Goal: Task Accomplishment & Management: Complete application form

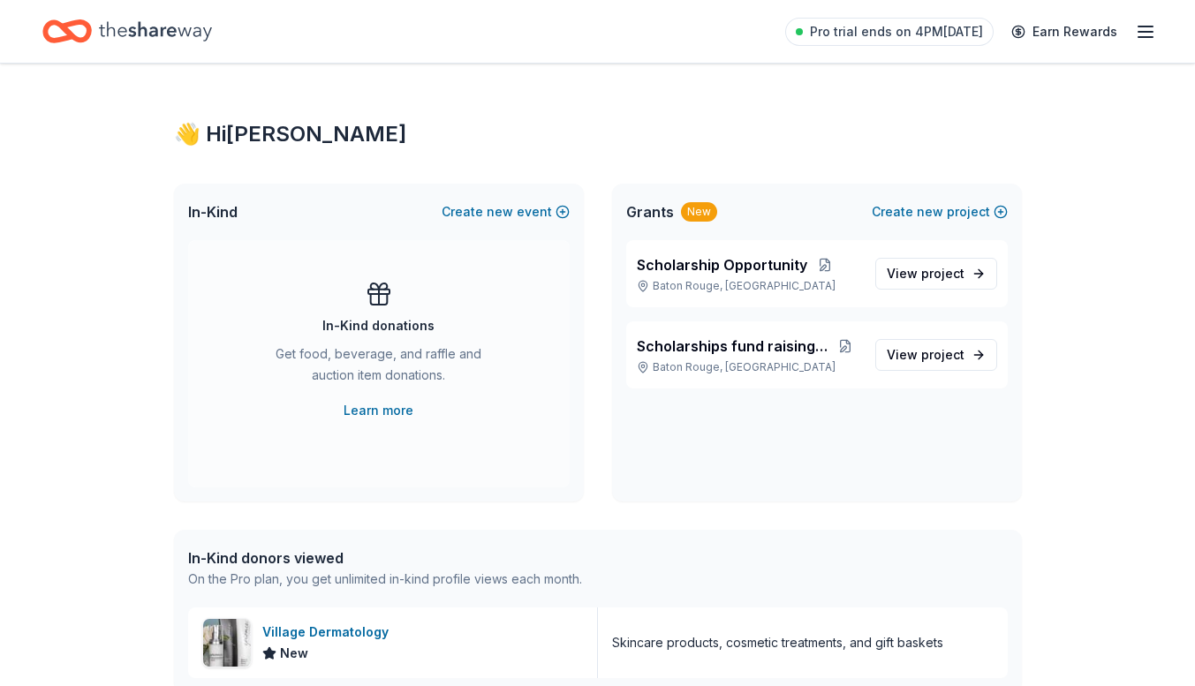
click at [1152, 26] on line "button" at bounding box center [1146, 26] width 14 height 0
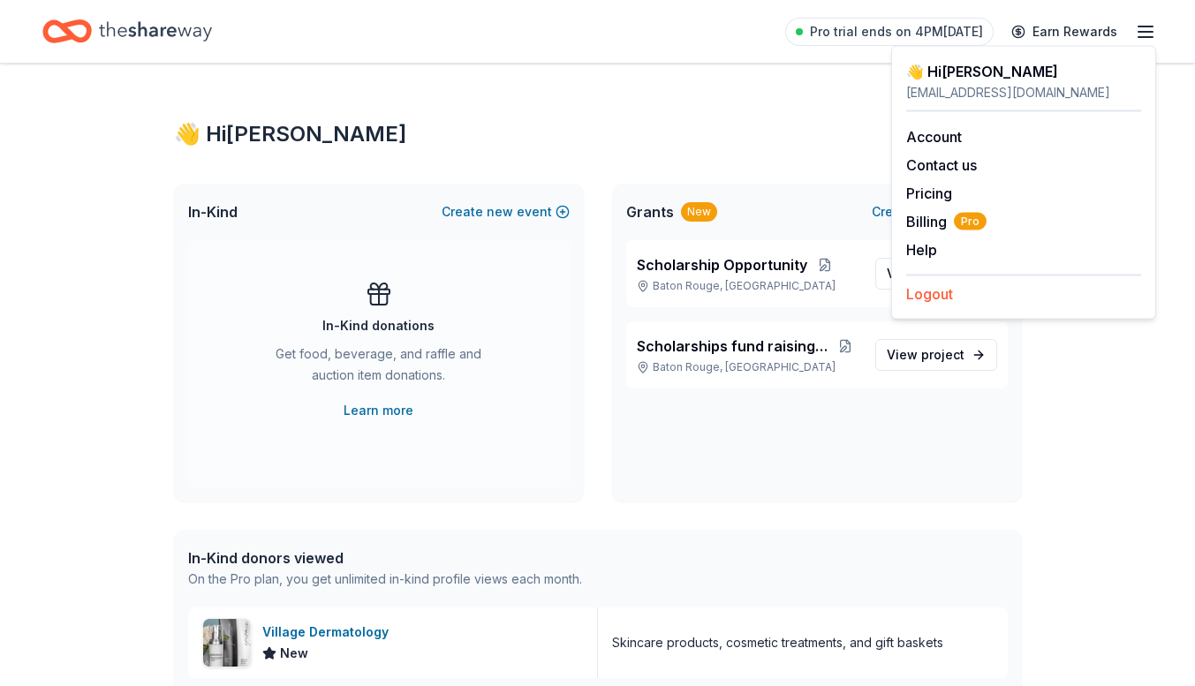
click at [923, 298] on button "Logout" at bounding box center [929, 294] width 47 height 21
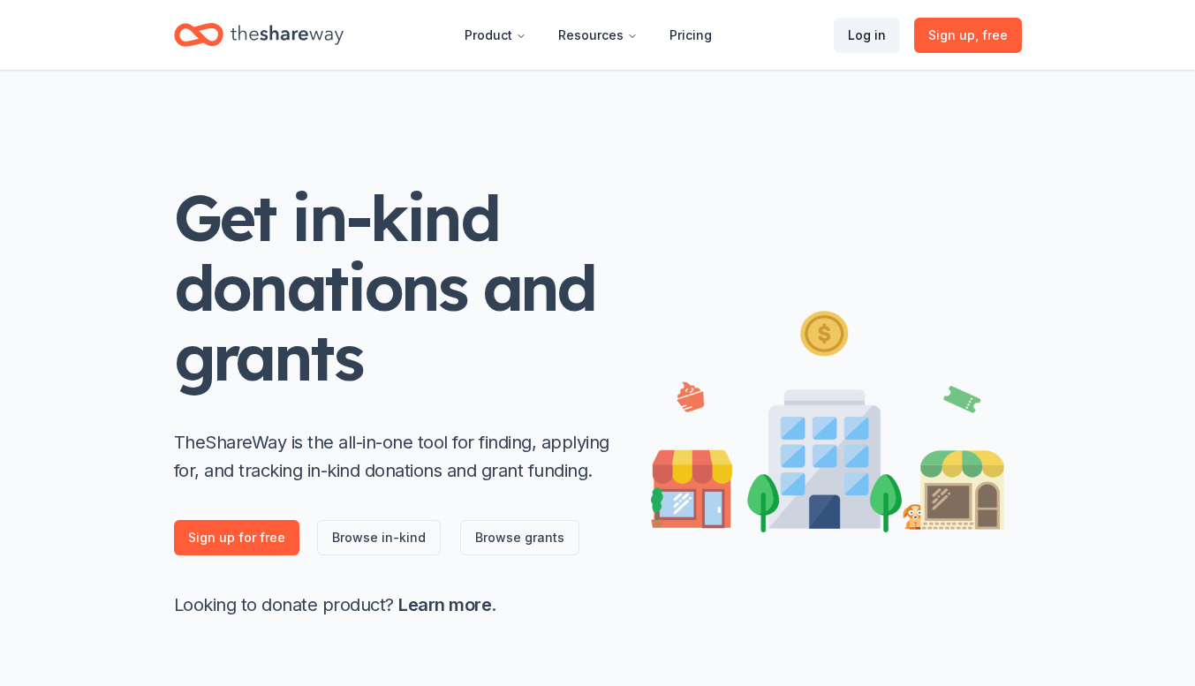
click at [879, 38] on link "Log in" at bounding box center [867, 35] width 66 height 35
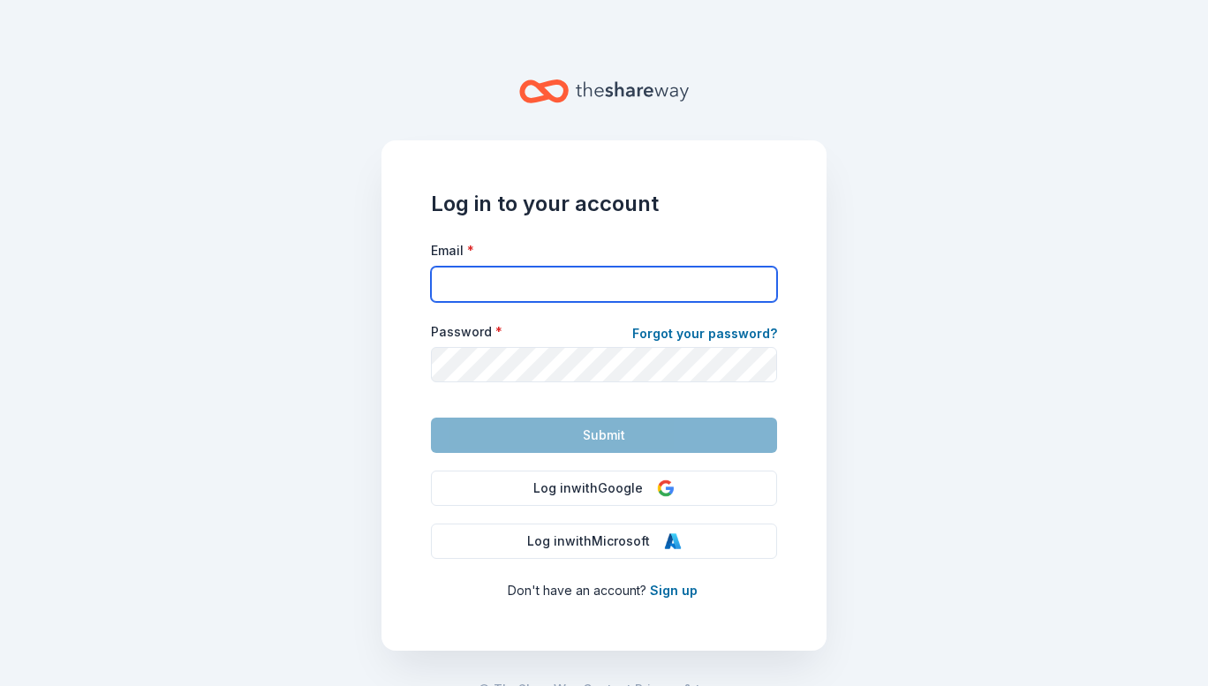
type input "rcampbell@allstate.com"
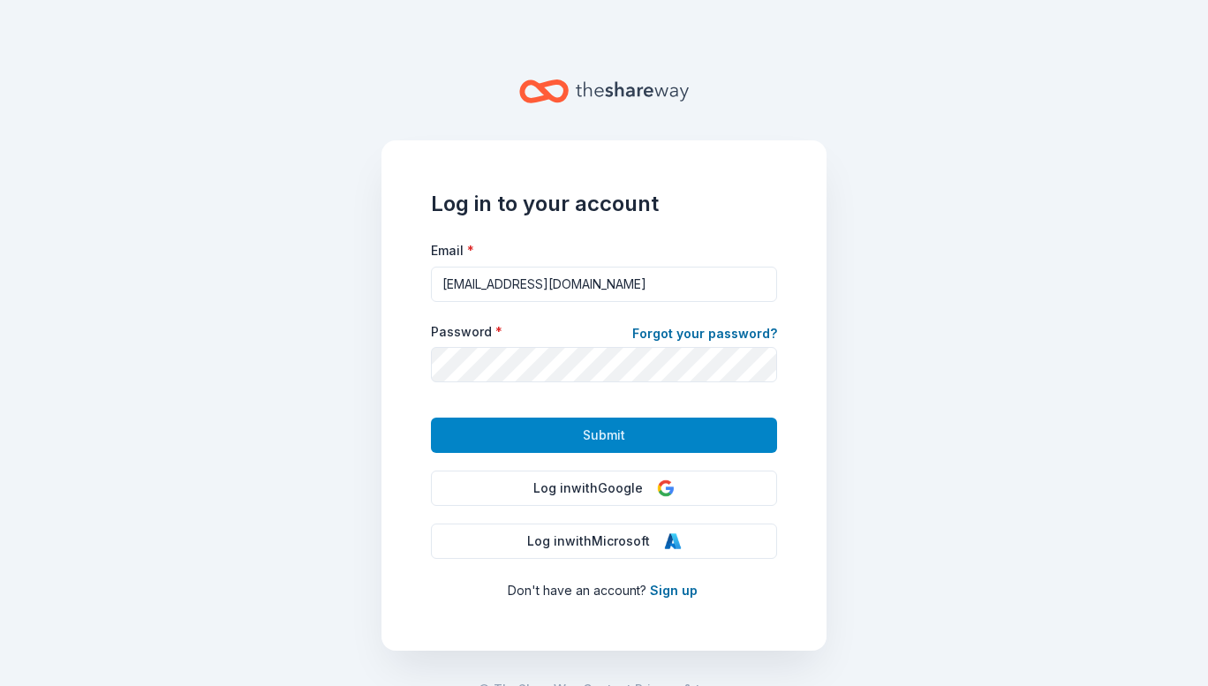
click at [583, 434] on span "Submit" at bounding box center [604, 435] width 42 height 21
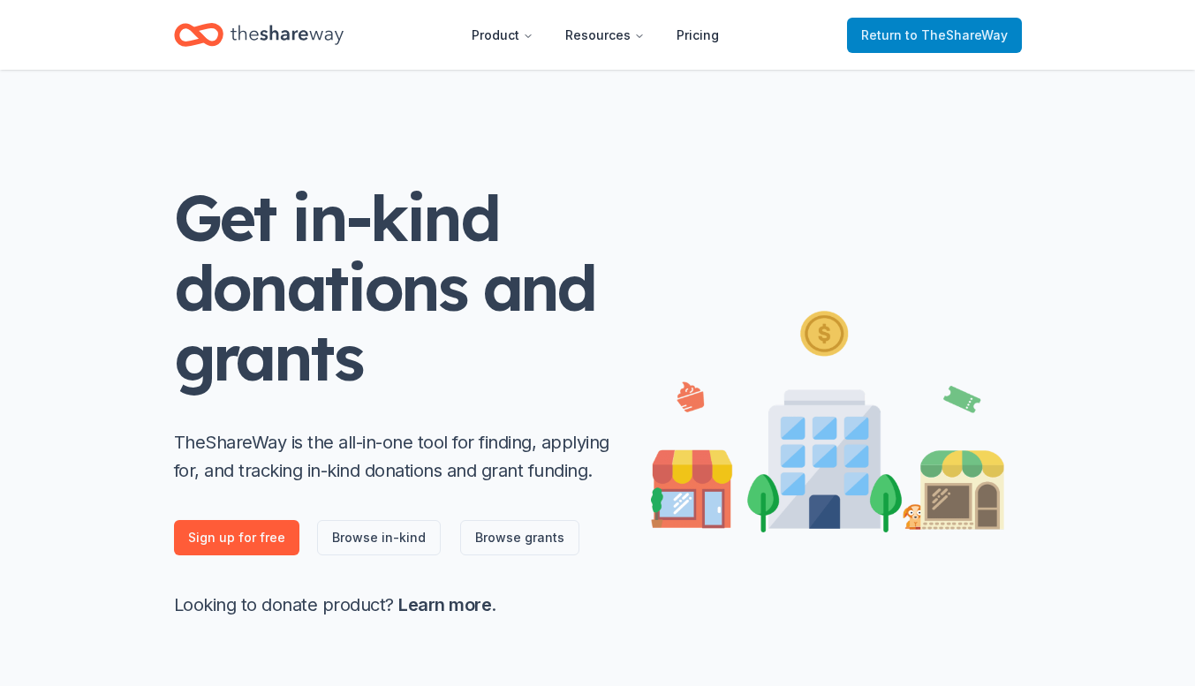
click at [909, 44] on span "Return to TheShareWay" at bounding box center [934, 35] width 147 height 21
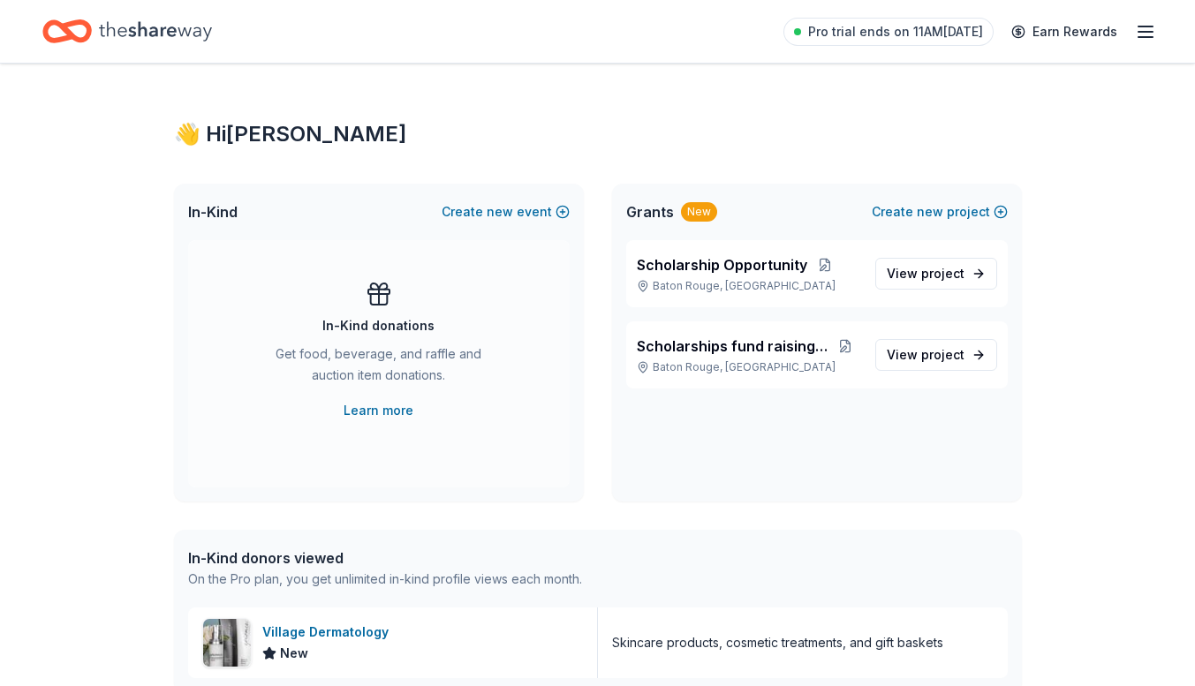
click at [909, 44] on link "Pro trial ends on 11AM, 10/14" at bounding box center [888, 32] width 210 height 28
click at [901, 32] on span "Pro trial ends on 11AM, 10/14" at bounding box center [895, 31] width 175 height 21
click at [1139, 32] on line "button" at bounding box center [1146, 32] width 14 height 0
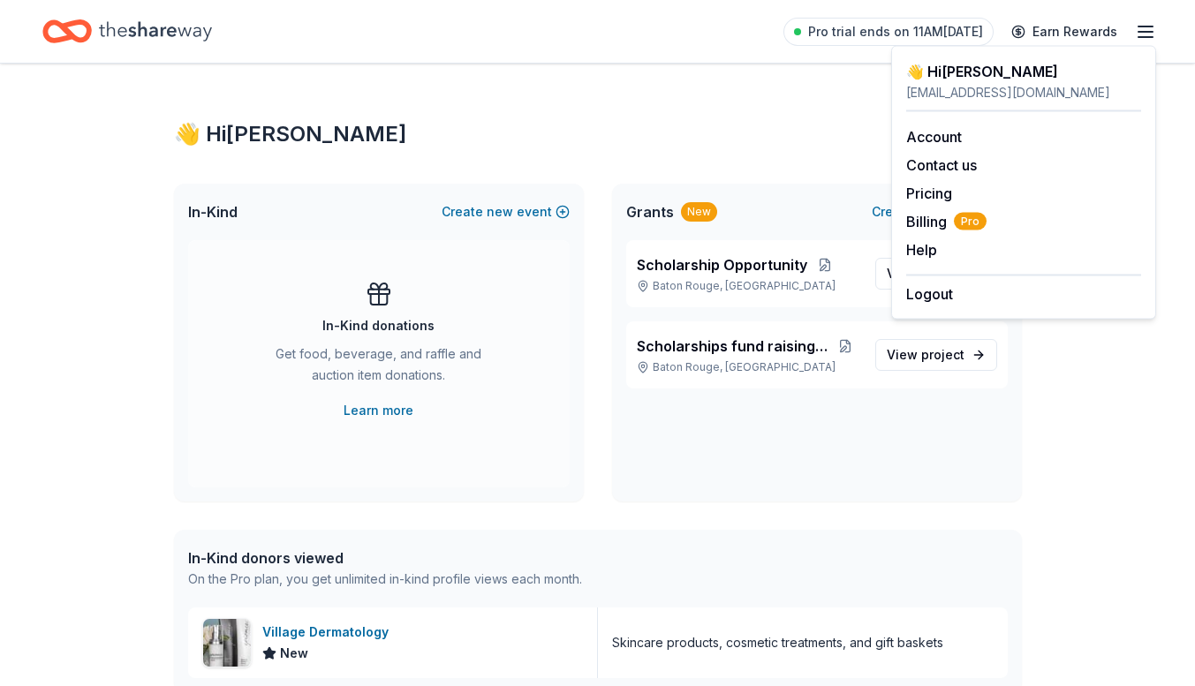
click at [928, 467] on div "Scholarship Opportunity Baton Rouge, LA View project Scholarships fund raising …" at bounding box center [817, 370] width 410 height 261
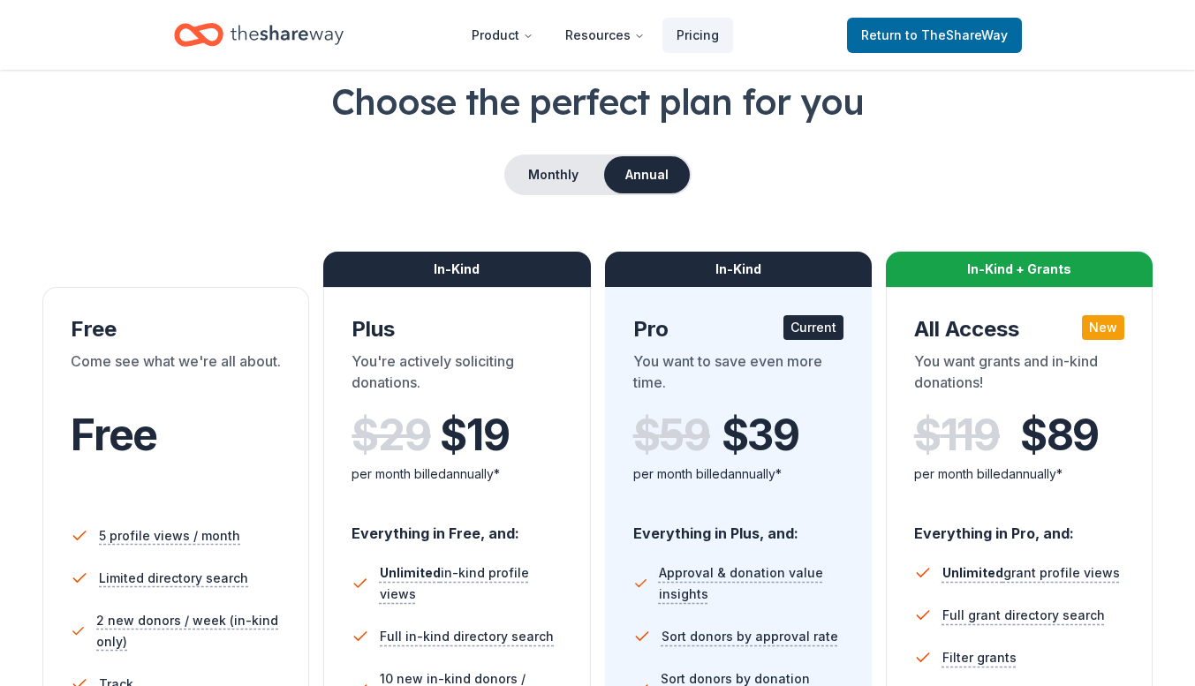
scroll to position [115, 0]
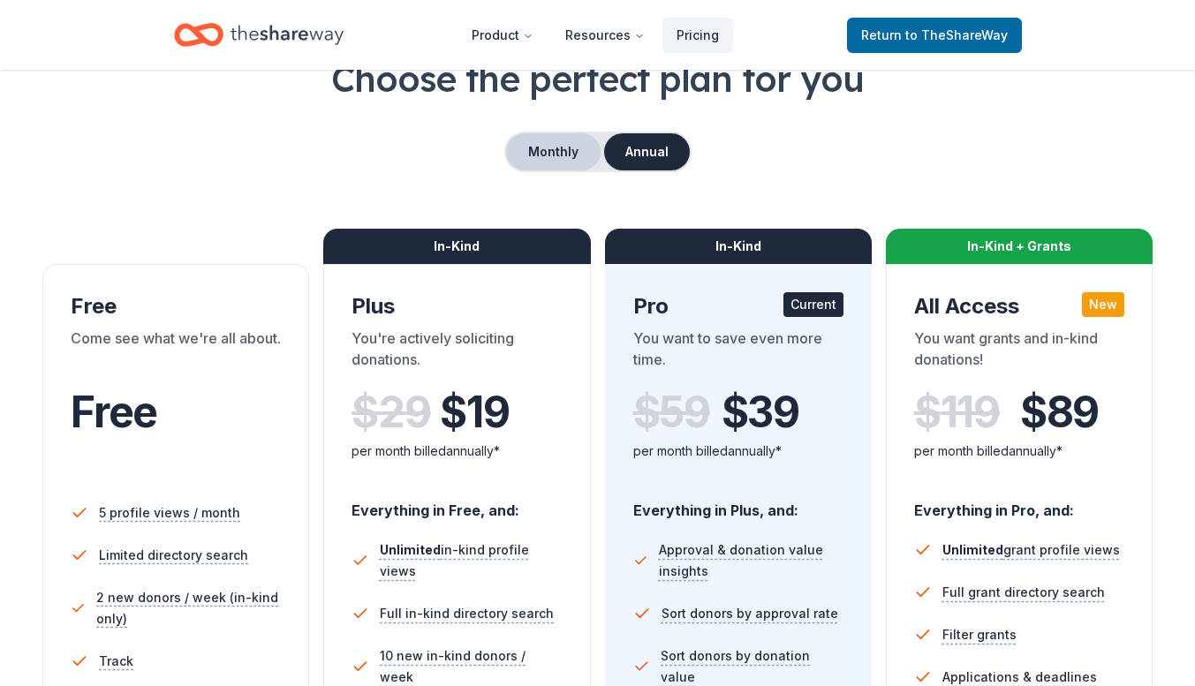
click at [557, 161] on button "Monthly" at bounding box center [553, 151] width 95 height 37
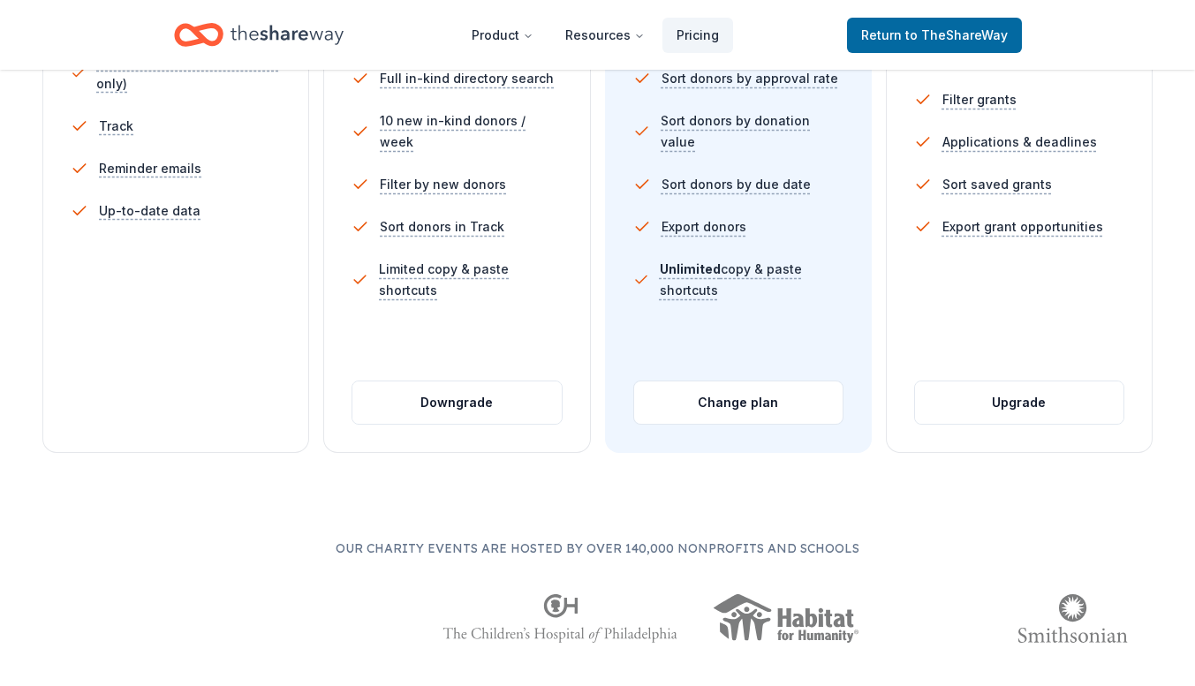
scroll to position [664, 0]
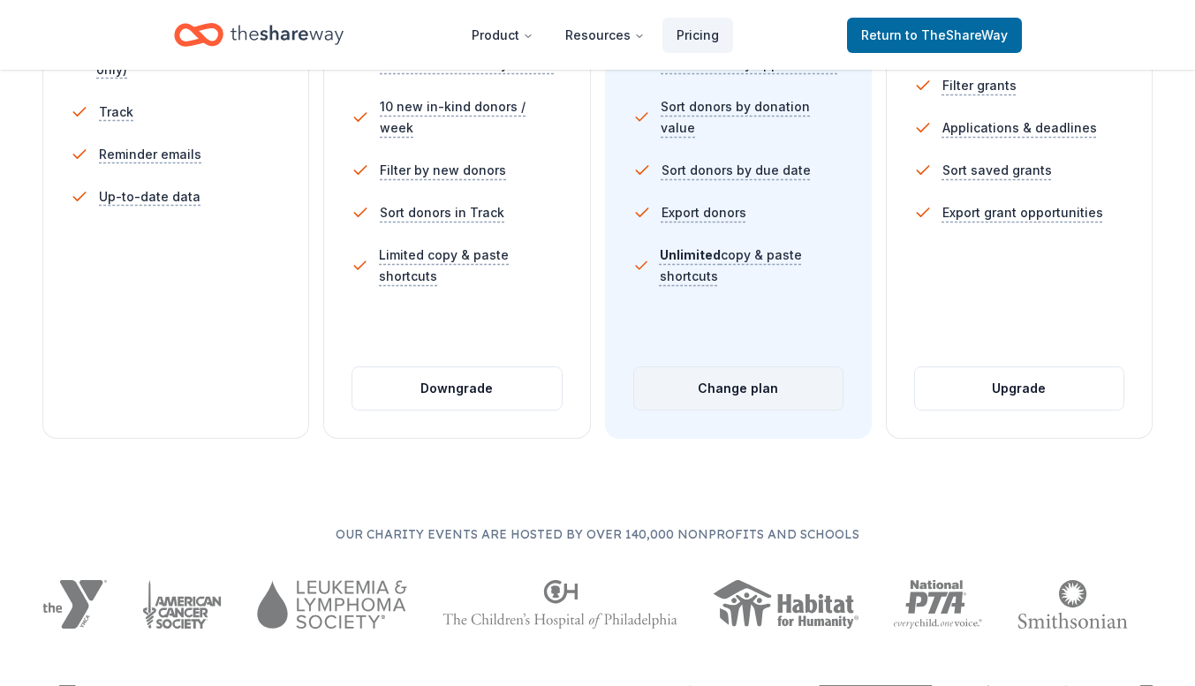
click at [733, 387] on button "Change plan" at bounding box center [738, 388] width 208 height 42
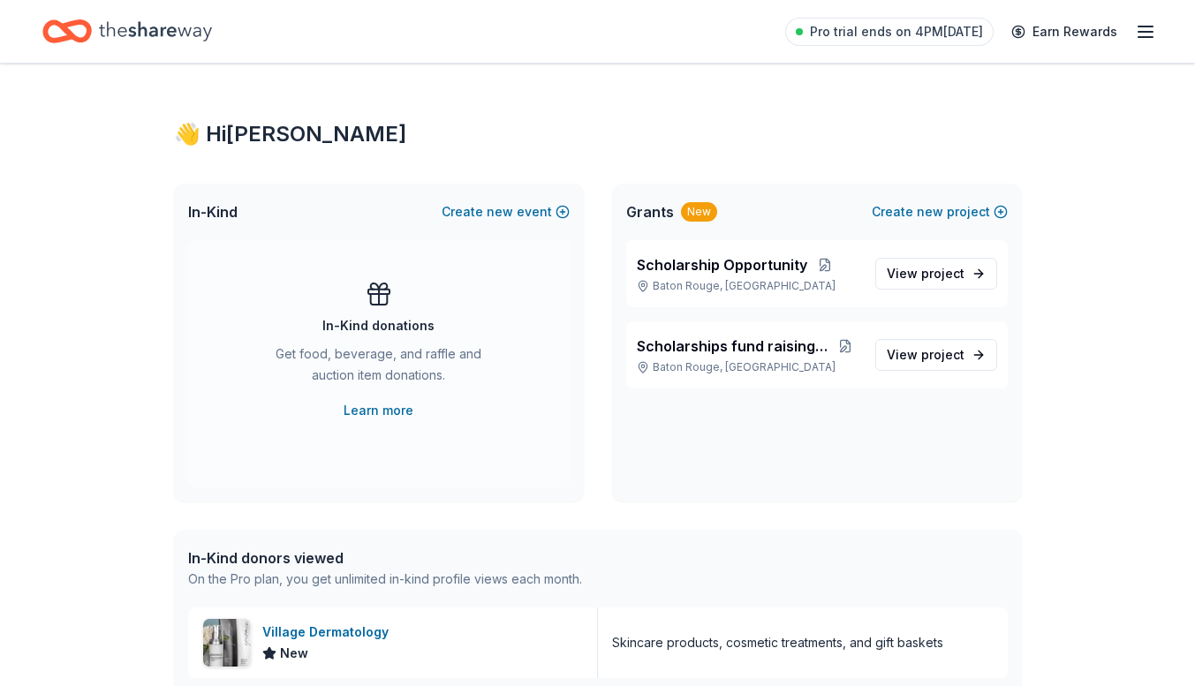
click at [1139, 37] on line "button" at bounding box center [1146, 37] width 14 height 0
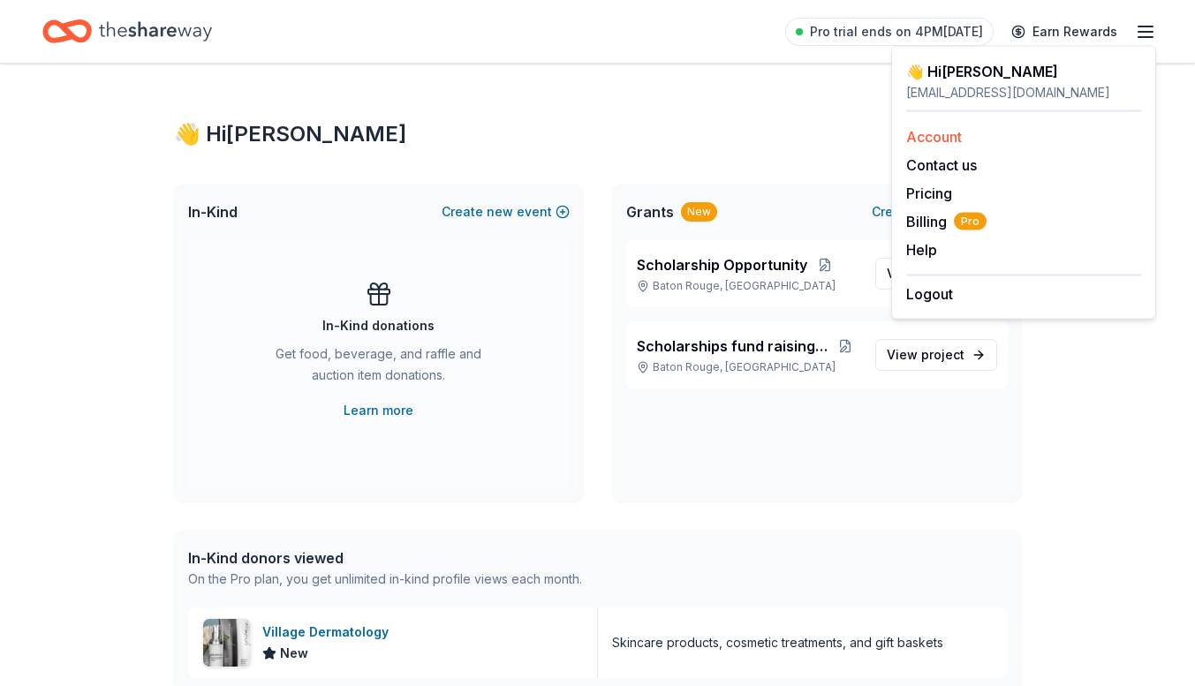
click at [937, 139] on link "Account" at bounding box center [934, 137] width 56 height 18
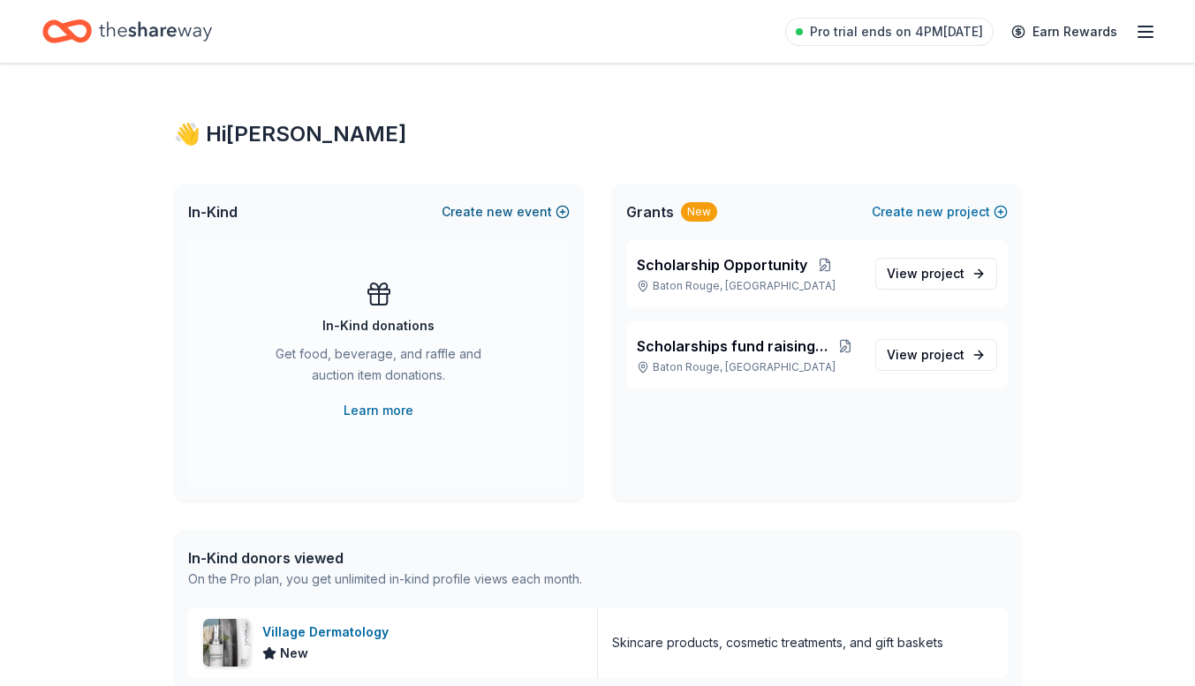
click at [526, 214] on button "Create new event" at bounding box center [506, 211] width 128 height 21
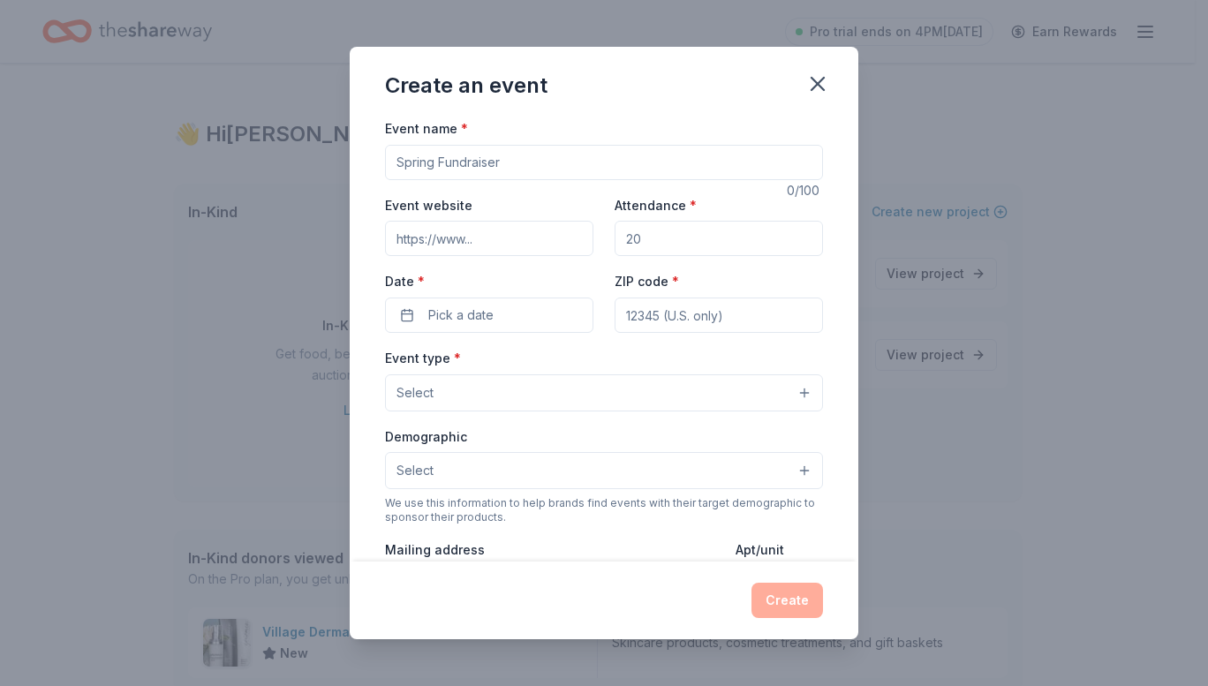
click at [707, 173] on input "Event name *" at bounding box center [604, 162] width 438 height 35
type input "Valentine Extravaganza"
click at [444, 244] on input "Event website" at bounding box center [489, 238] width 208 height 35
type input "bayoudreamsfoundation.org"
click at [654, 244] on input "Attendance *" at bounding box center [719, 238] width 208 height 35
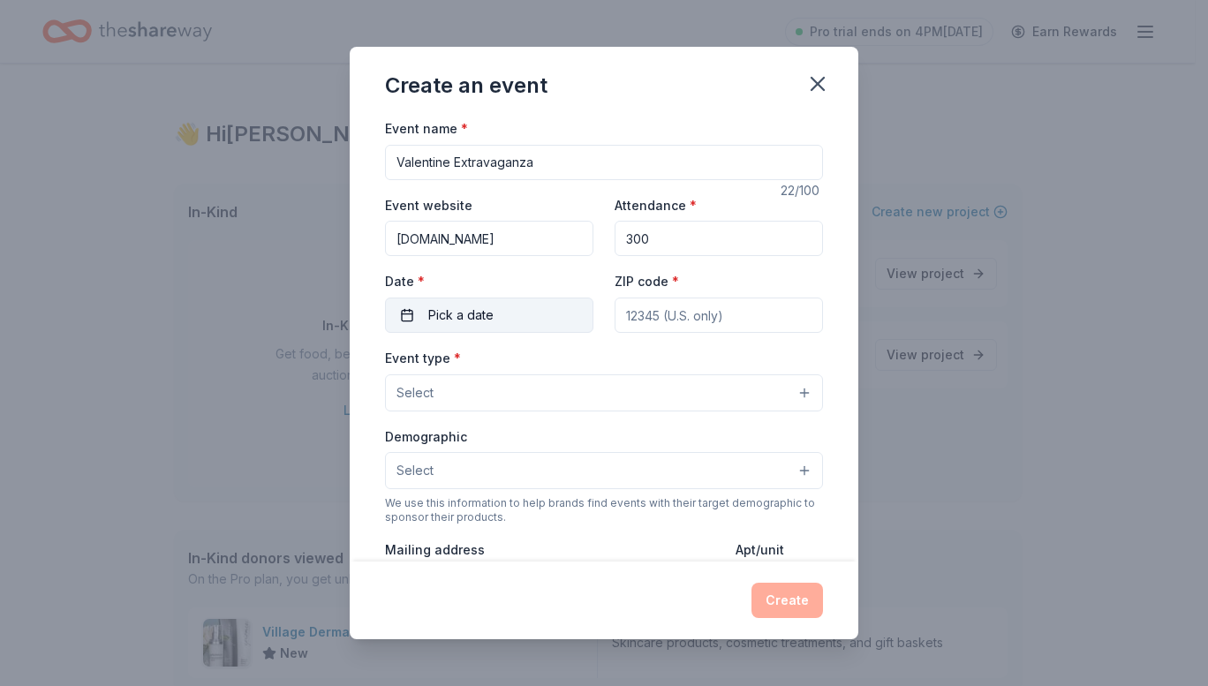
type input "300"
click at [504, 311] on button "Pick a date" at bounding box center [489, 315] width 208 height 35
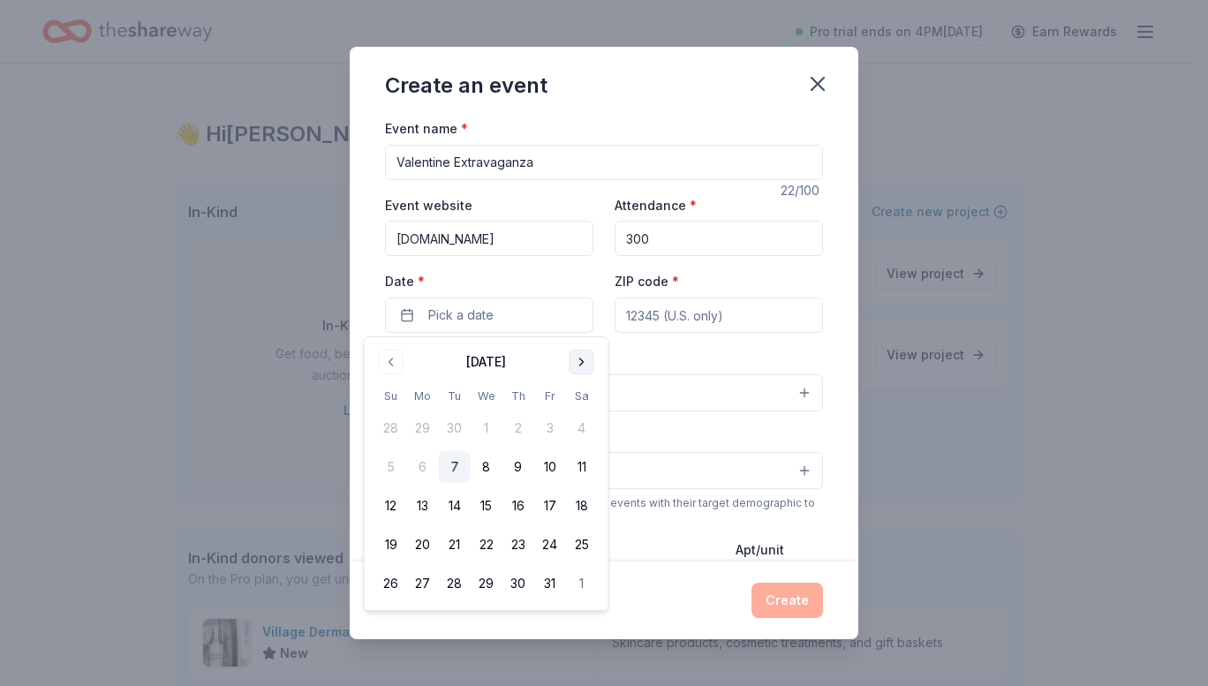
click at [574, 360] on button "Go to next month" at bounding box center [582, 362] width 25 height 25
click at [550, 470] on button "13" at bounding box center [550, 467] width 32 height 32
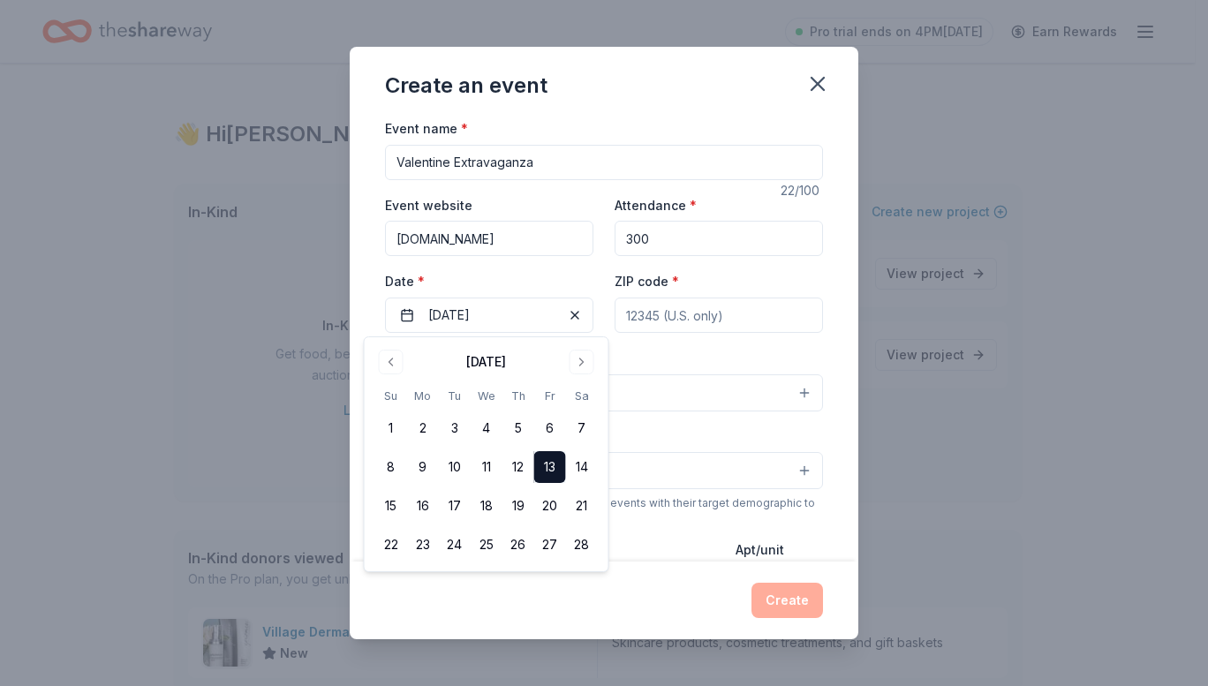
click at [648, 316] on input "ZIP code *" at bounding box center [719, 315] width 208 height 35
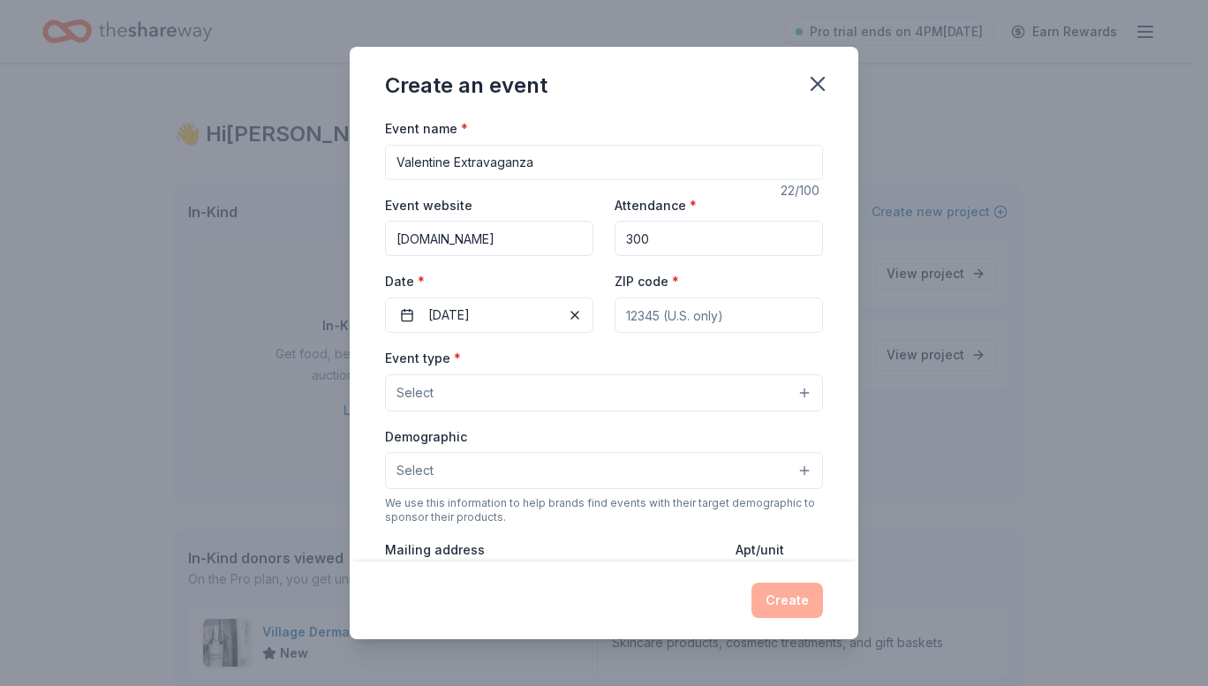
type input "70814"
type input "8122 Greenwell Springs Rd"
type input "Ste"
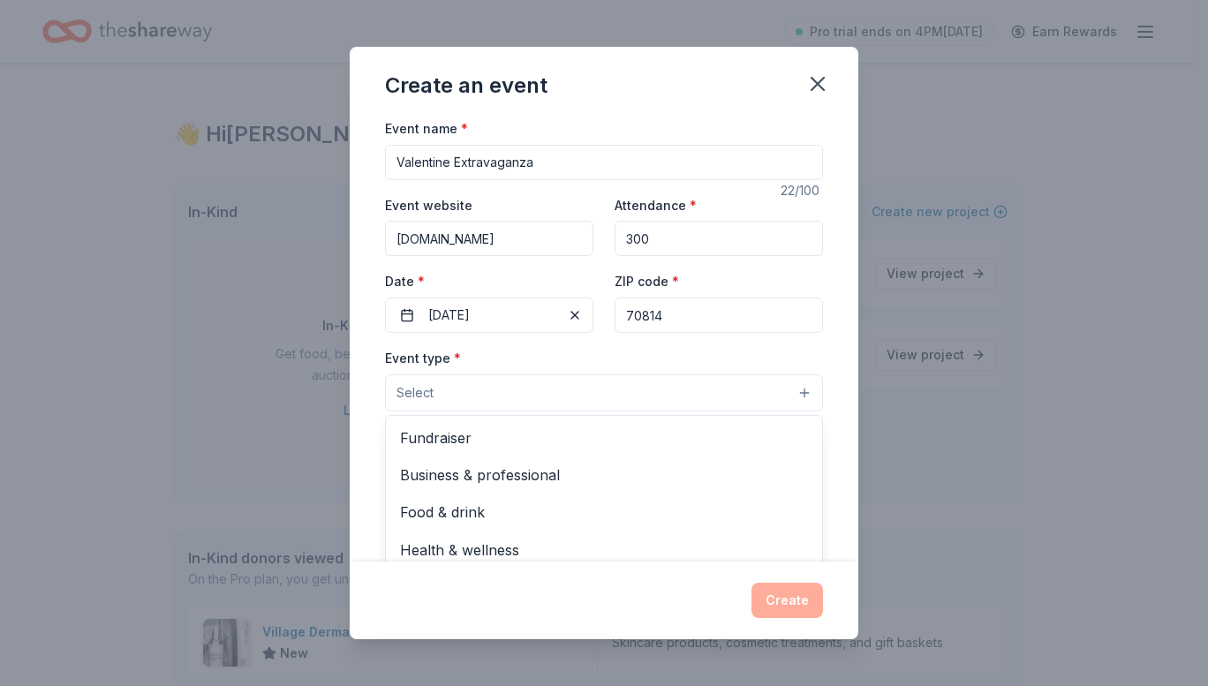
click at [443, 393] on button "Select" at bounding box center [604, 393] width 438 height 37
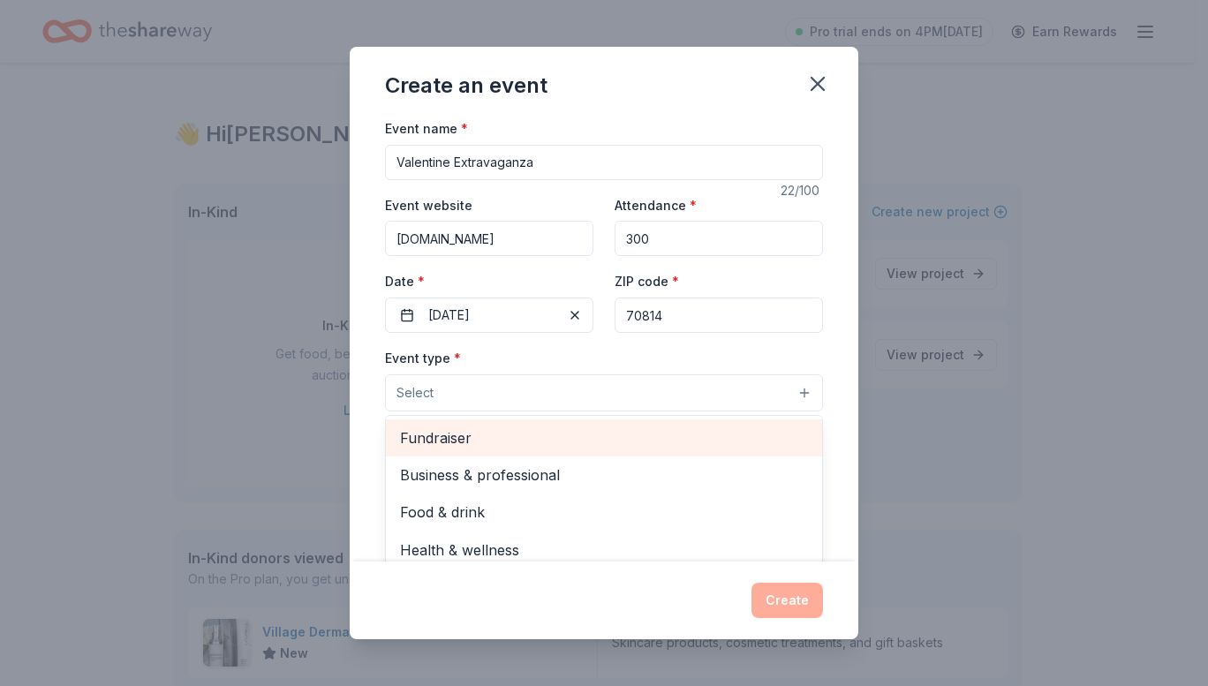
click at [464, 437] on span "Fundraiser" at bounding box center [604, 438] width 408 height 23
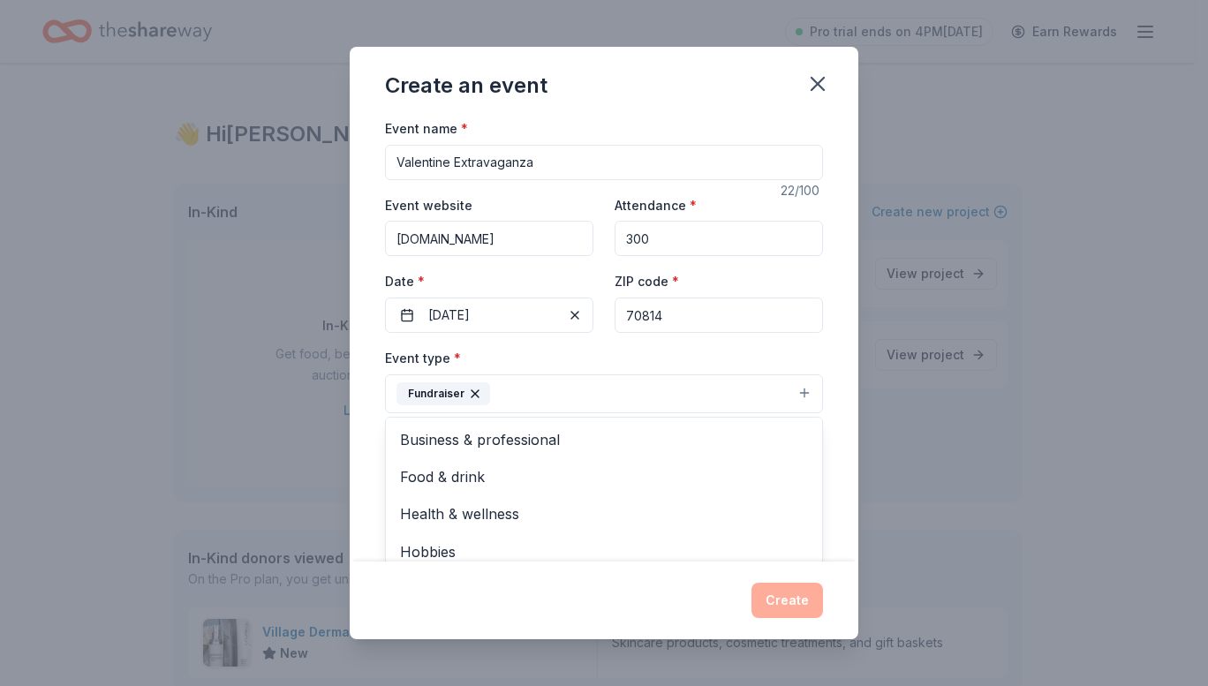
drag, startPoint x: 925, startPoint y: 455, endPoint x: 909, endPoint y: 527, distance: 74.2
click at [909, 527] on div "Create an event Event name * Valentine Extravaganza 22 /100 Event website bayou…" at bounding box center [604, 343] width 1208 height 686
click at [715, 468] on button "Select" at bounding box center [604, 472] width 438 height 37
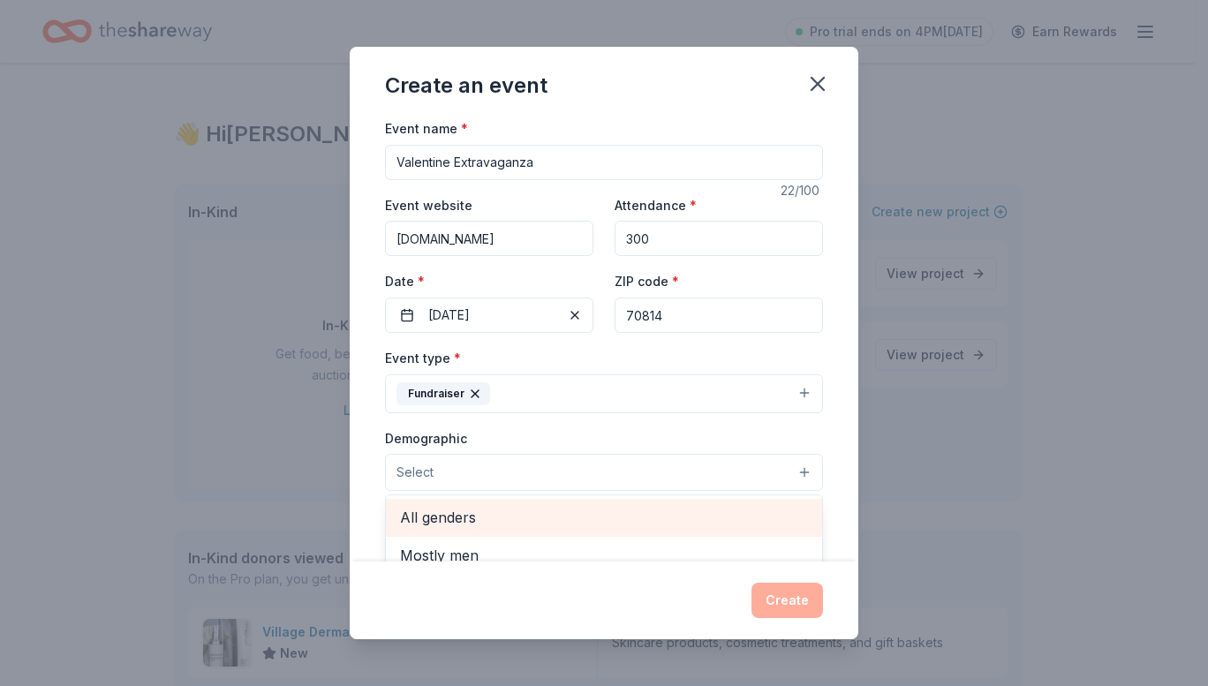
click at [476, 515] on span "All genders" at bounding box center [604, 517] width 408 height 23
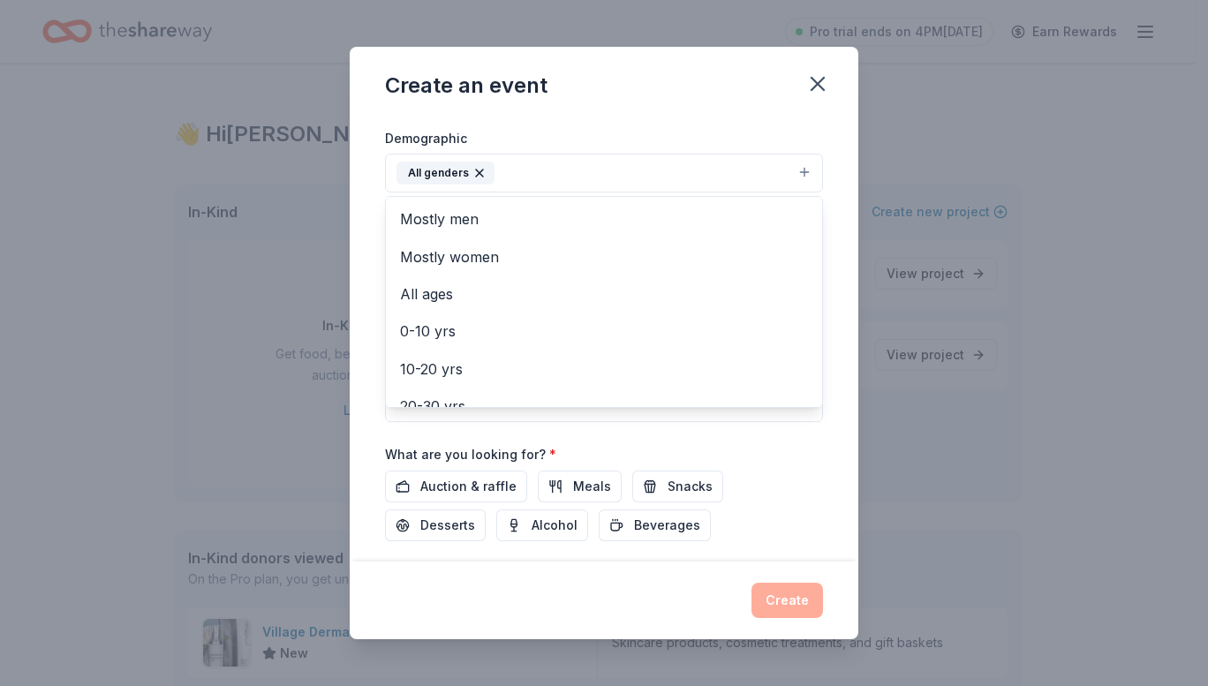
scroll to position [326, 0]
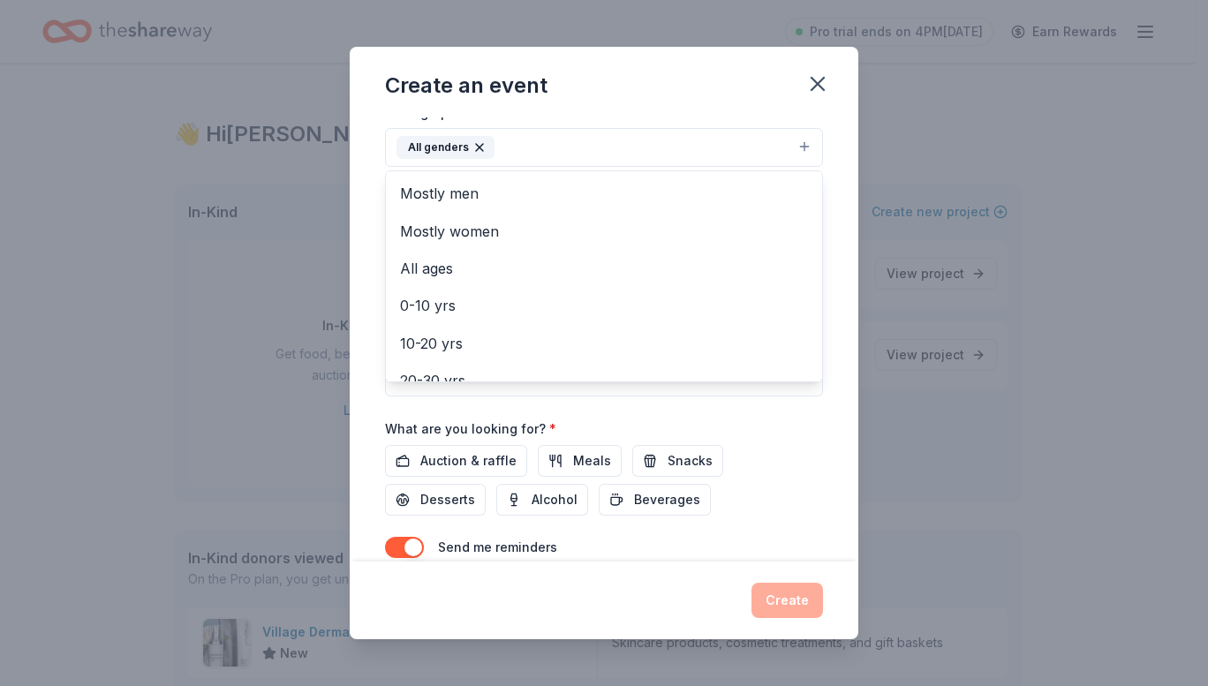
click at [825, 420] on div "Event name * Valentine Extravaganza 22 /100 Event website bayoudreamsfoundation…" at bounding box center [604, 339] width 509 height 444
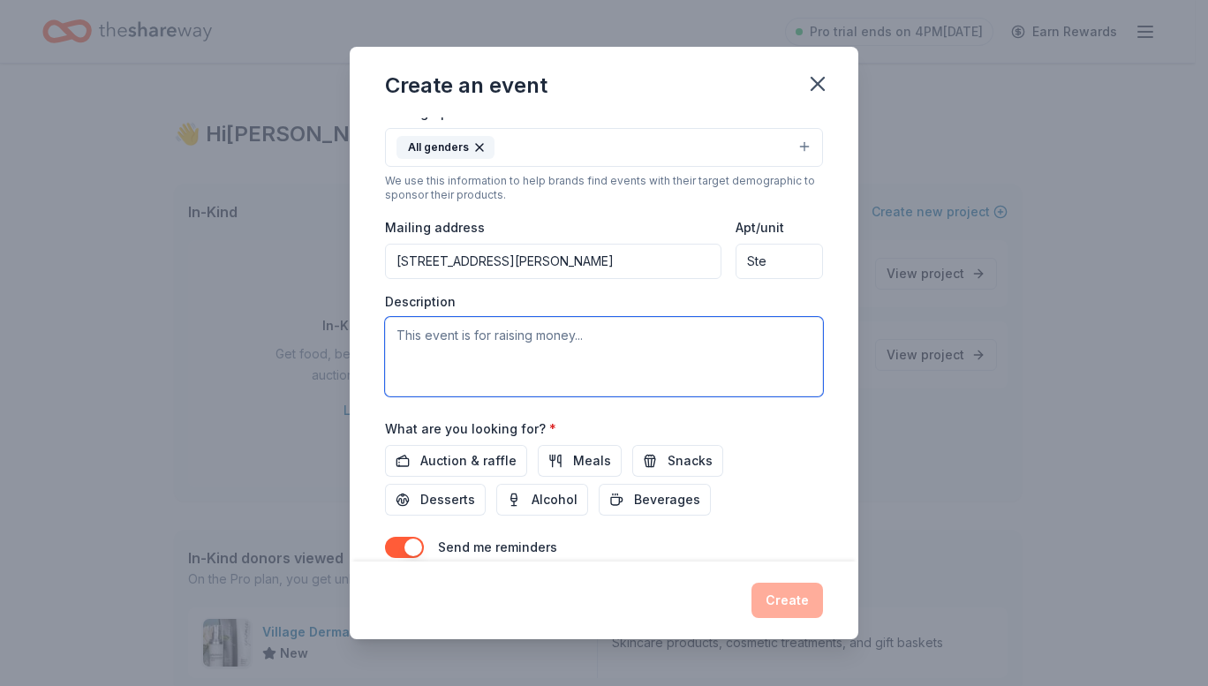
click at [428, 344] on textarea at bounding box center [604, 356] width 438 height 79
click at [585, 332] on textarea at bounding box center [604, 356] width 438 height 79
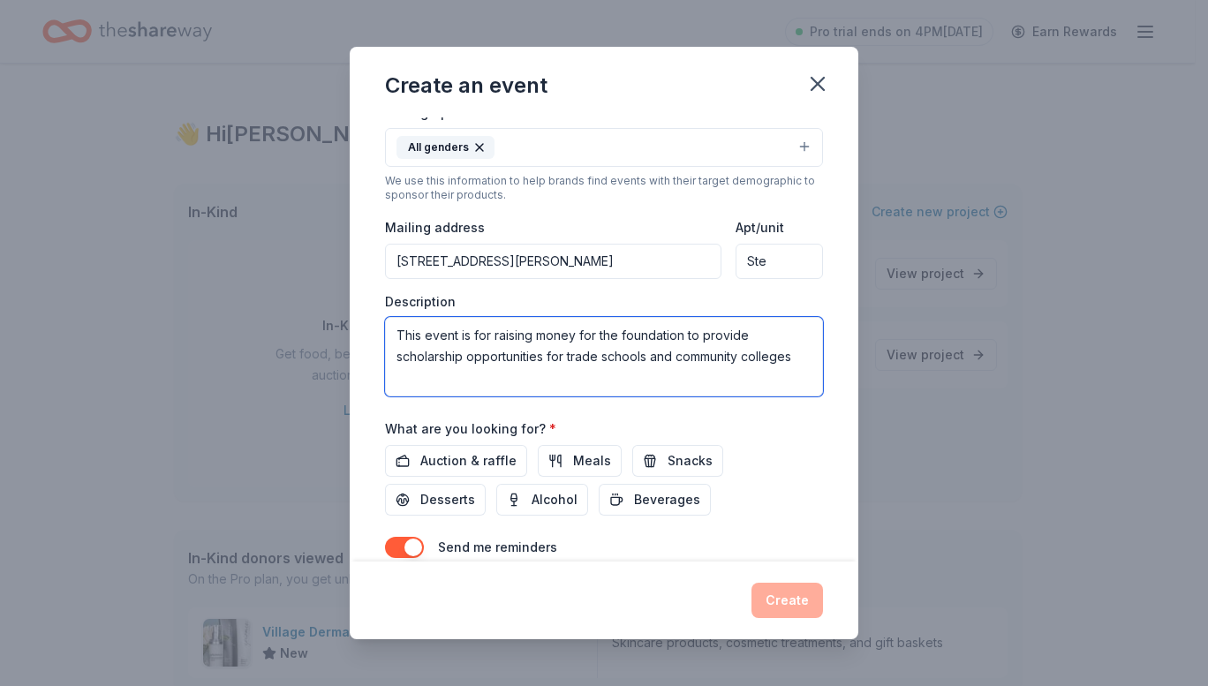
type textarea "This event is for raising money for the foundation to provide scholarship oppor…"
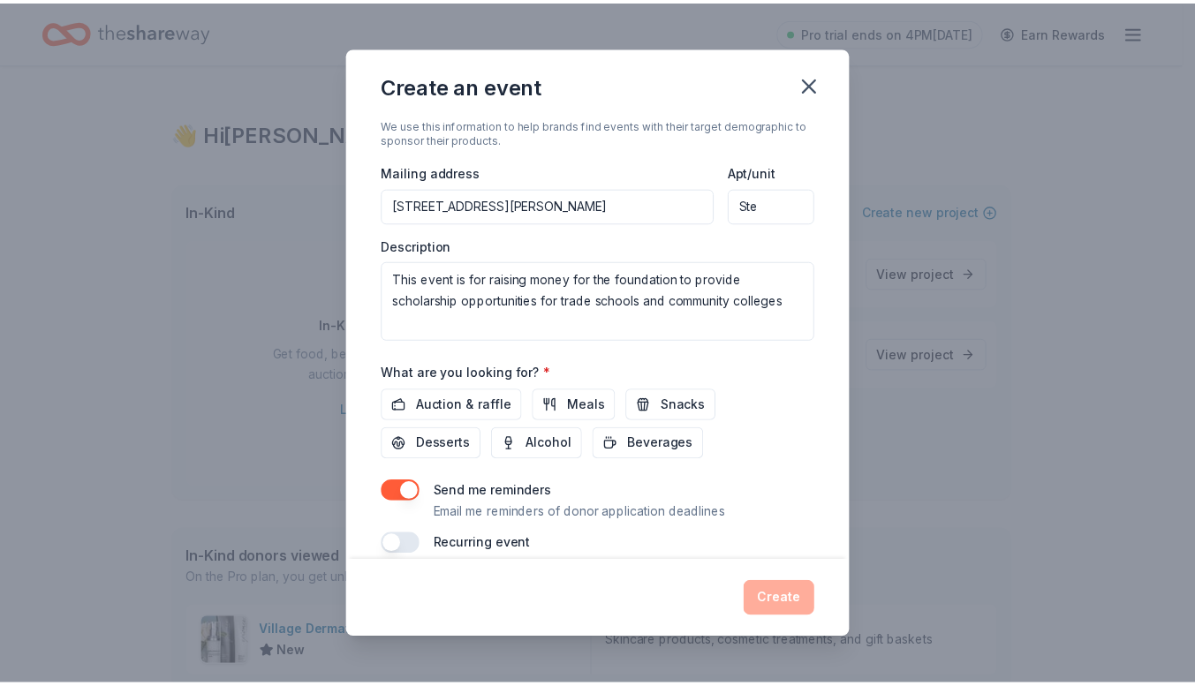
scroll to position [404, 0]
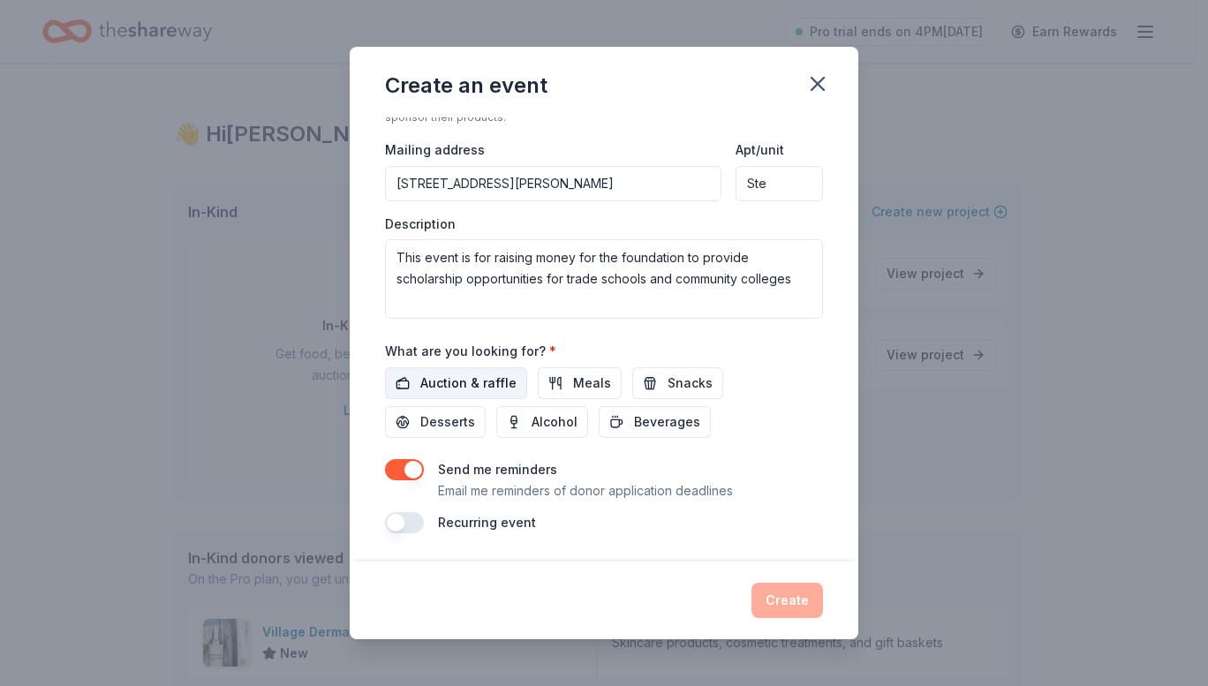
click at [462, 387] on span "Auction & raffle" at bounding box center [468, 383] width 96 height 21
click at [806, 602] on button "Create" at bounding box center [788, 600] width 72 height 35
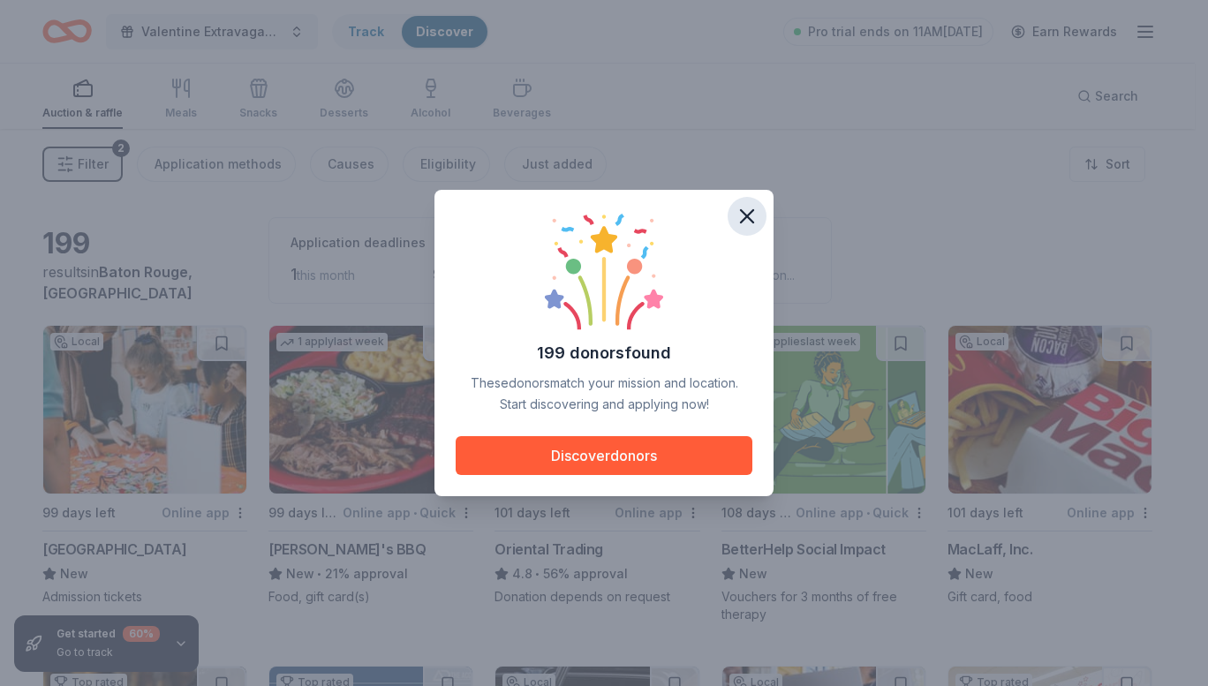
click at [749, 210] on icon "button" at bounding box center [747, 216] width 25 height 25
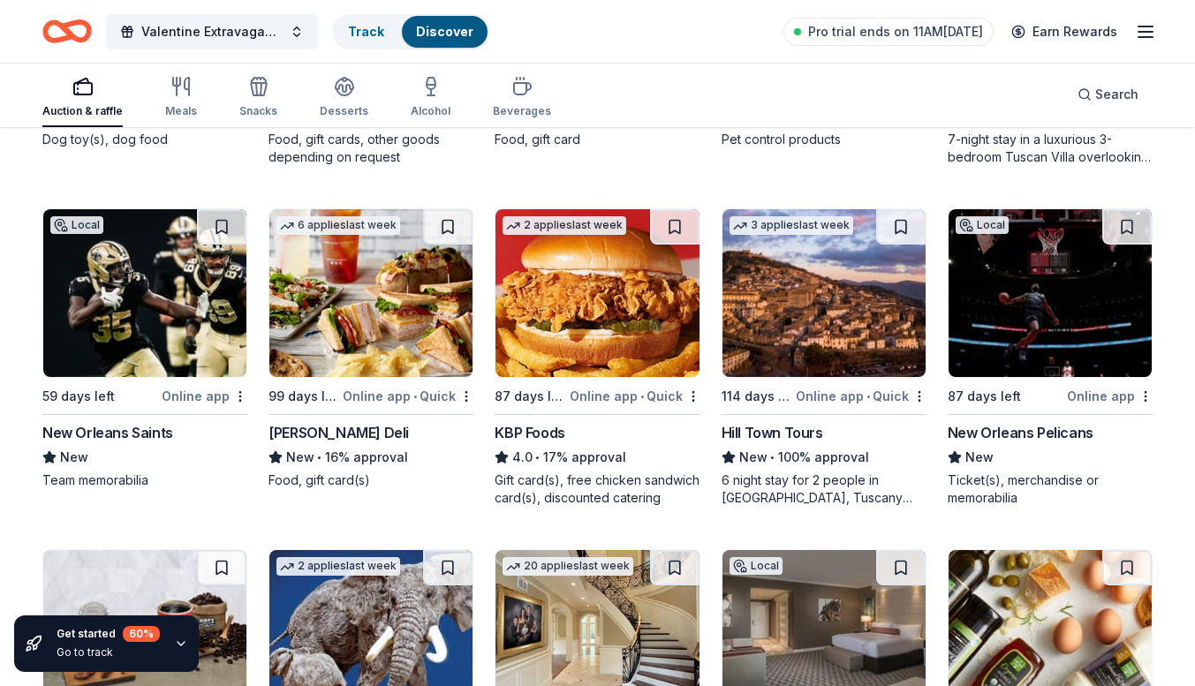
scroll to position [1494, 0]
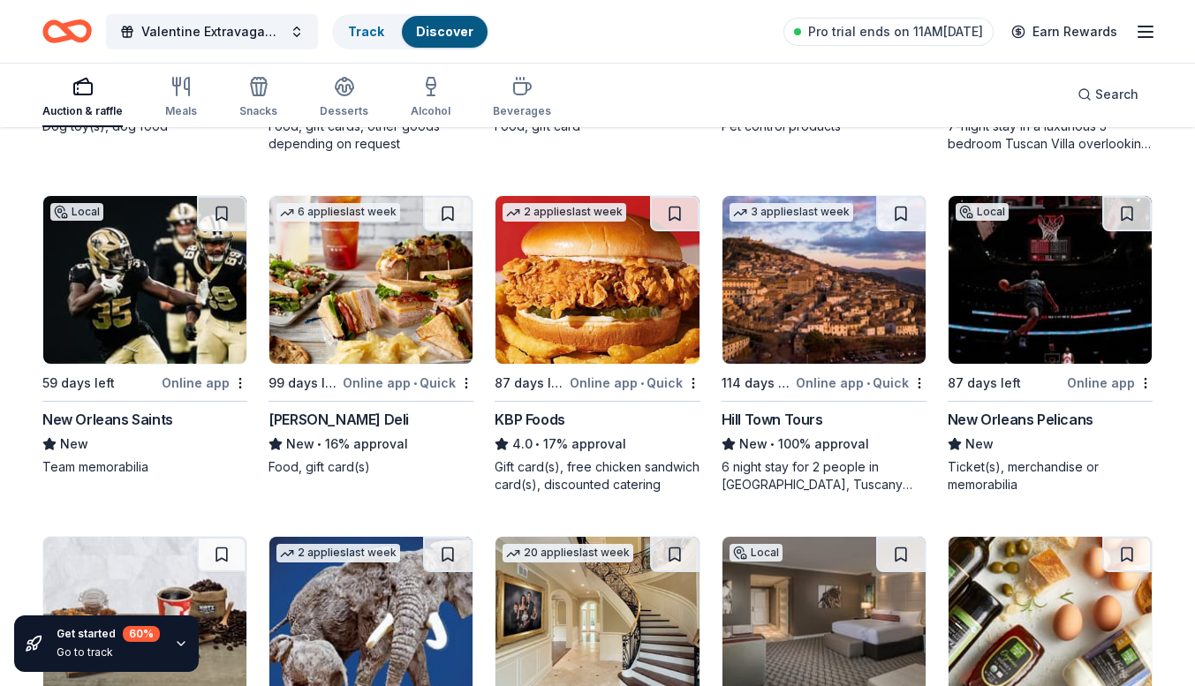
click at [150, 303] on img at bounding box center [144, 280] width 203 height 168
click at [615, 398] on div "2 applies last week 87 days left Online app • Quick KBP Foods 4.0 • 17% approva…" at bounding box center [597, 344] width 205 height 299
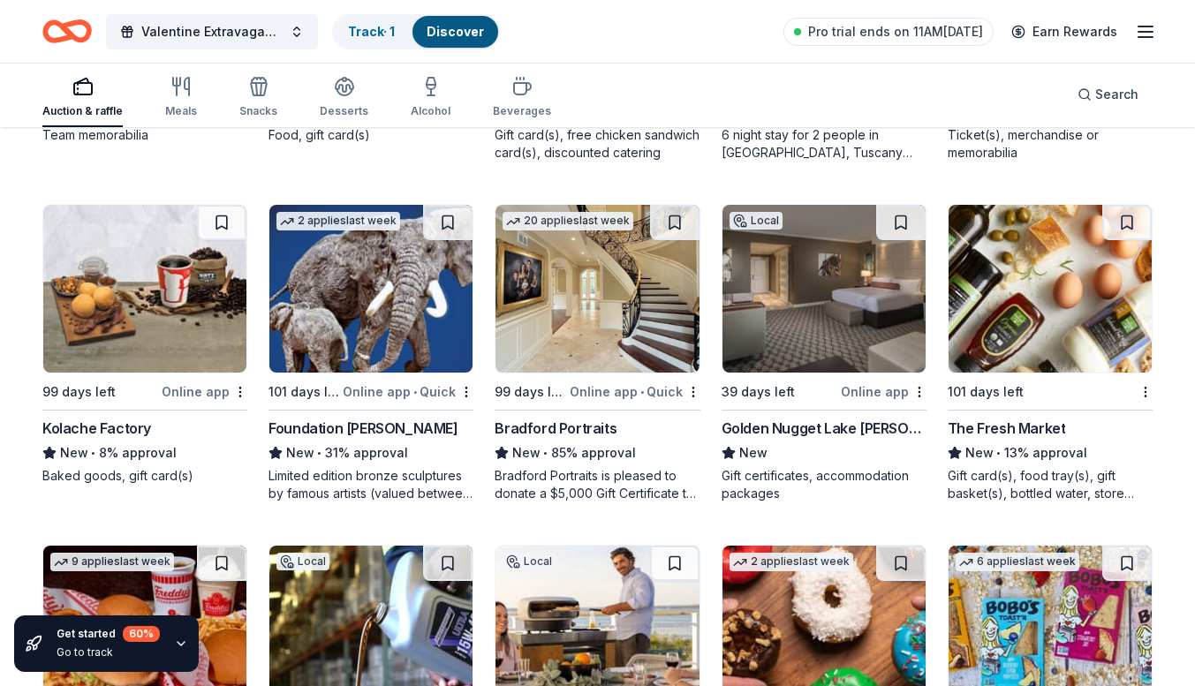
scroll to position [1832, 0]
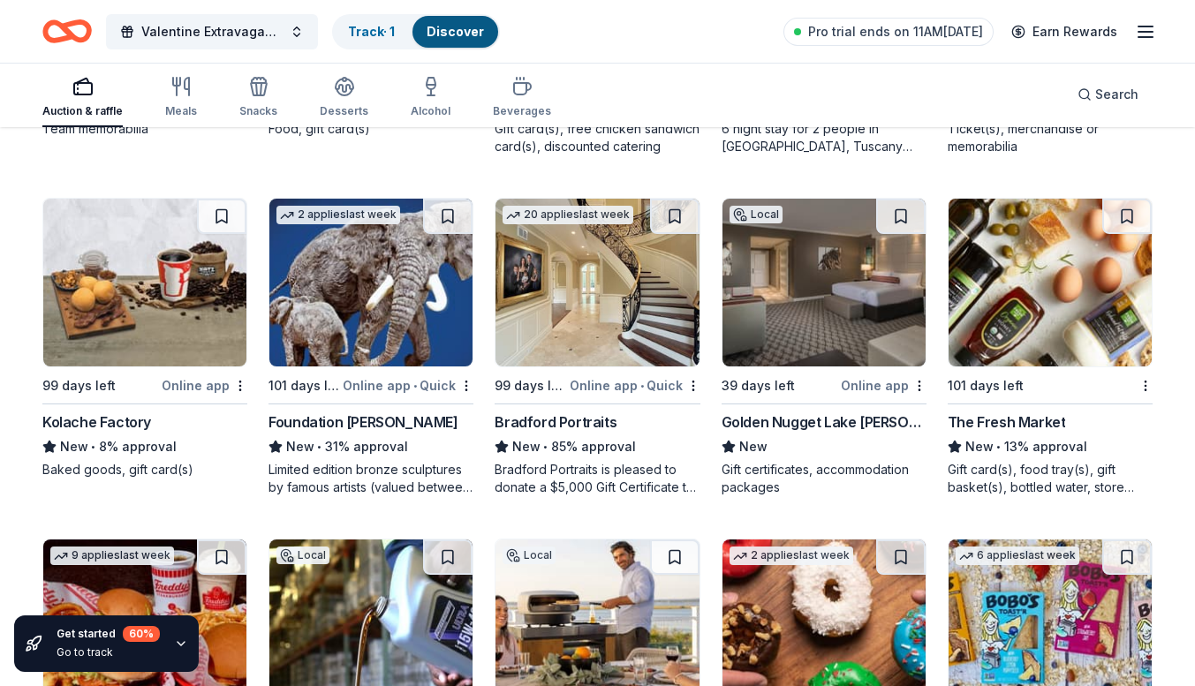
click at [798, 329] on img at bounding box center [824, 283] width 203 height 168
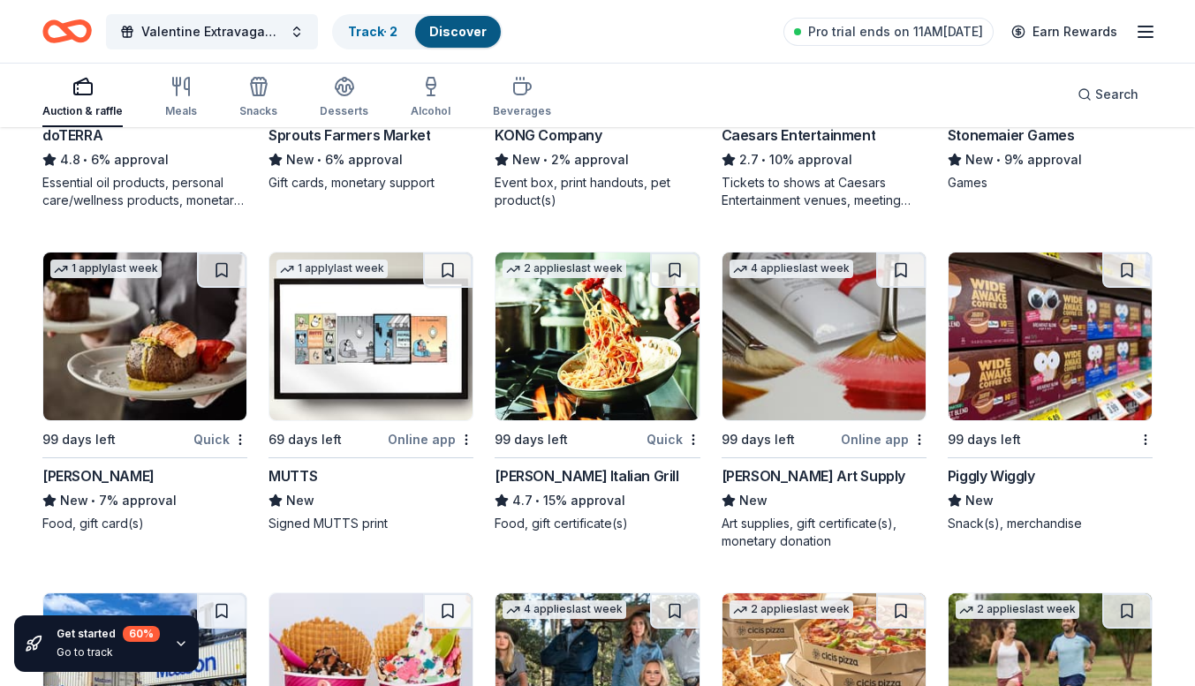
scroll to position [4864, 0]
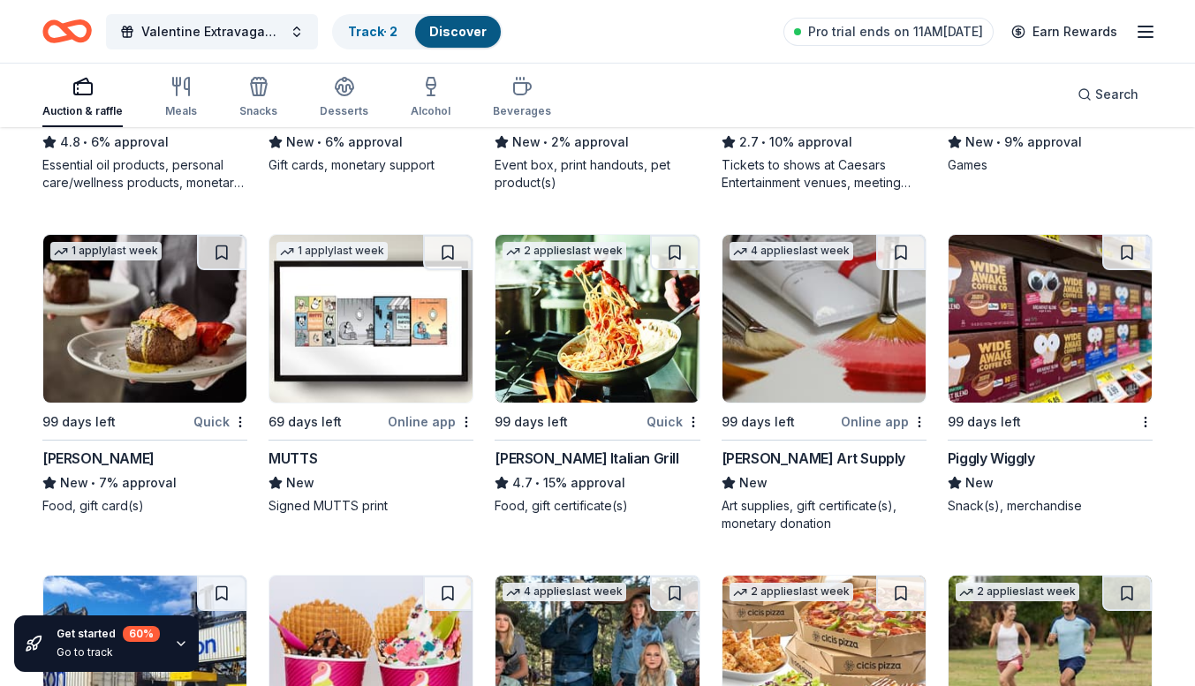
click at [132, 368] on img at bounding box center [144, 319] width 203 height 168
click at [363, 32] on link "Track · 2" at bounding box center [372, 31] width 49 height 15
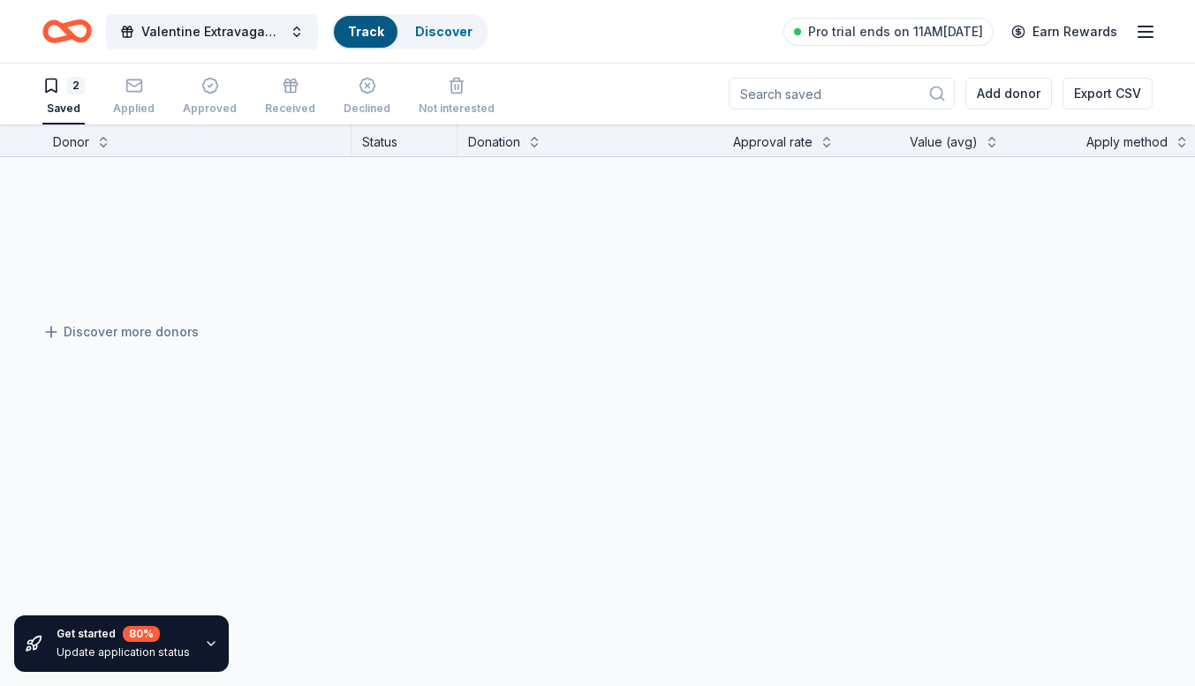
scroll to position [1, 0]
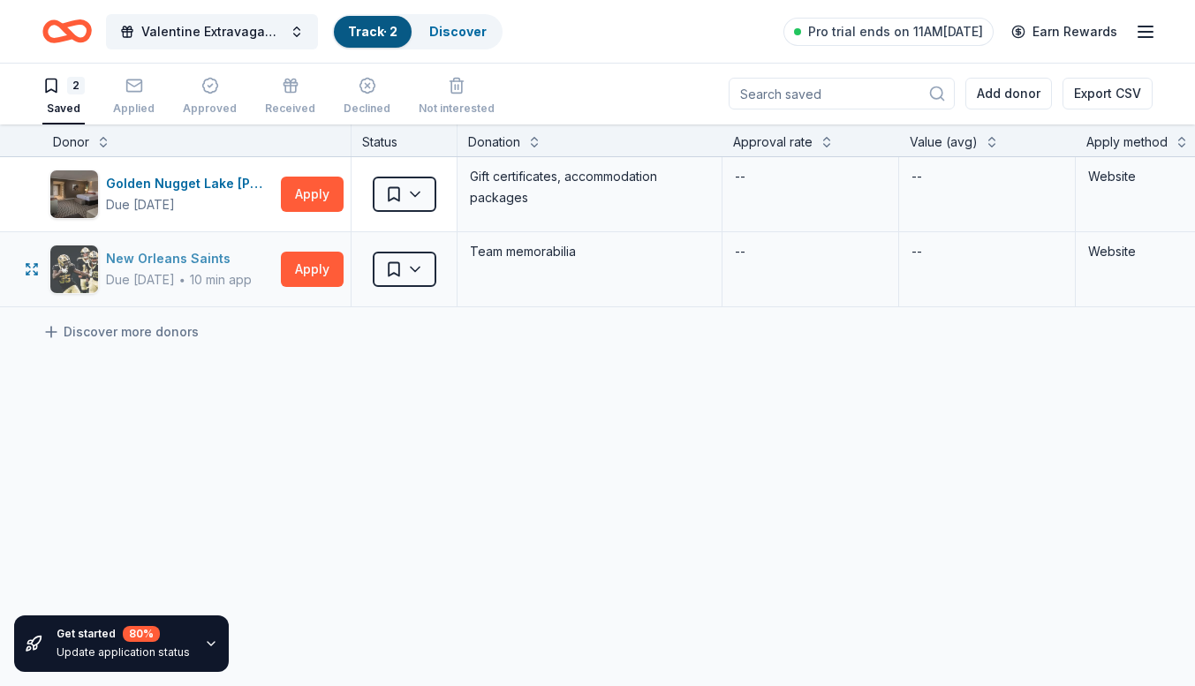
click at [170, 259] on div "New Orleans Saints" at bounding box center [179, 258] width 146 height 21
click at [135, 114] on div "Applied" at bounding box center [134, 109] width 42 height 14
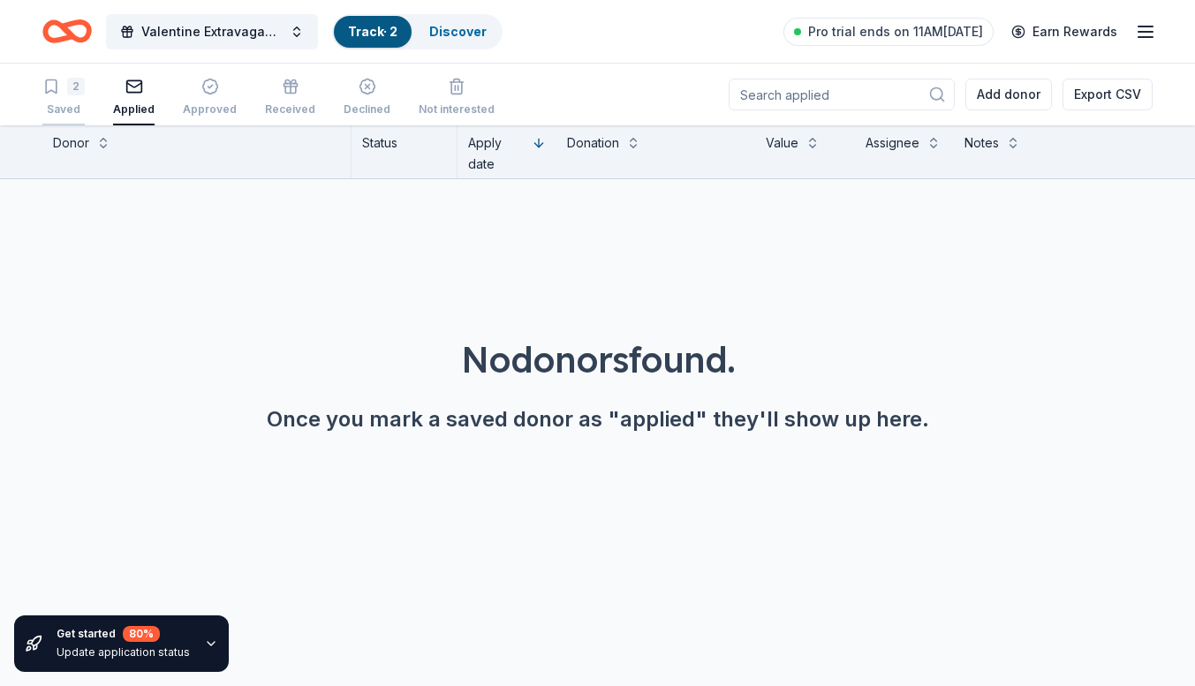
click at [59, 111] on div "Saved" at bounding box center [63, 109] width 42 height 14
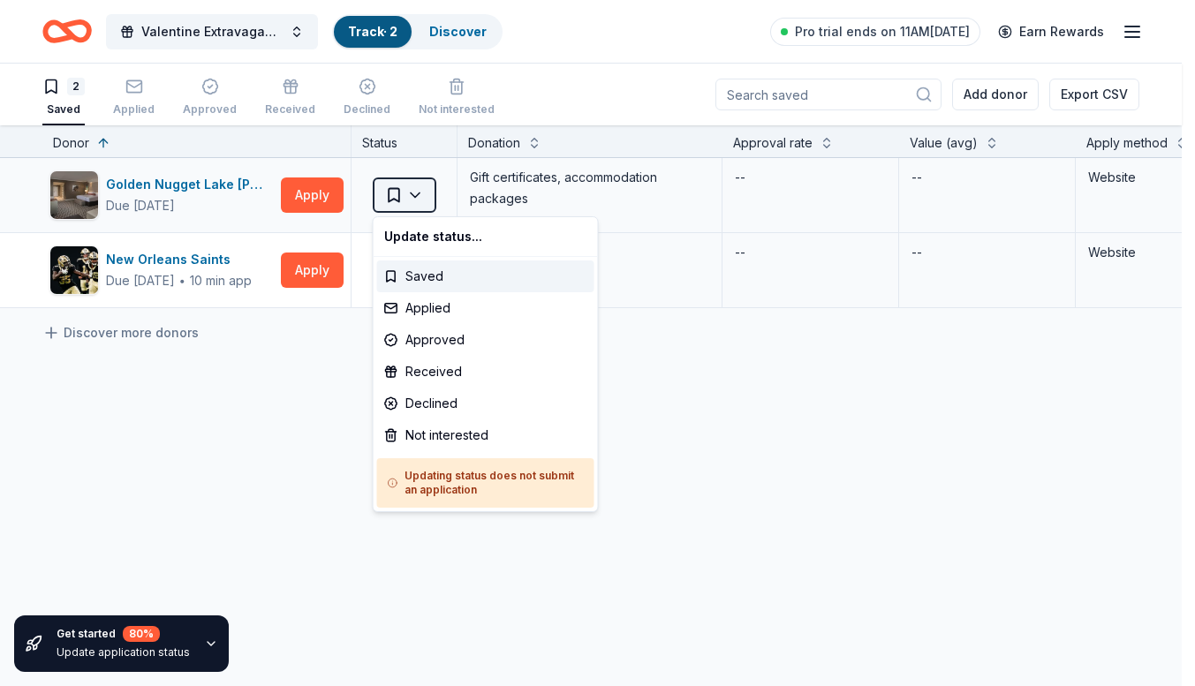
click at [420, 201] on html "Valentine Extravaganza Track · 2 Discover Pro trial ends on 11AM, 10/14 Earn Re…" at bounding box center [597, 343] width 1195 height 686
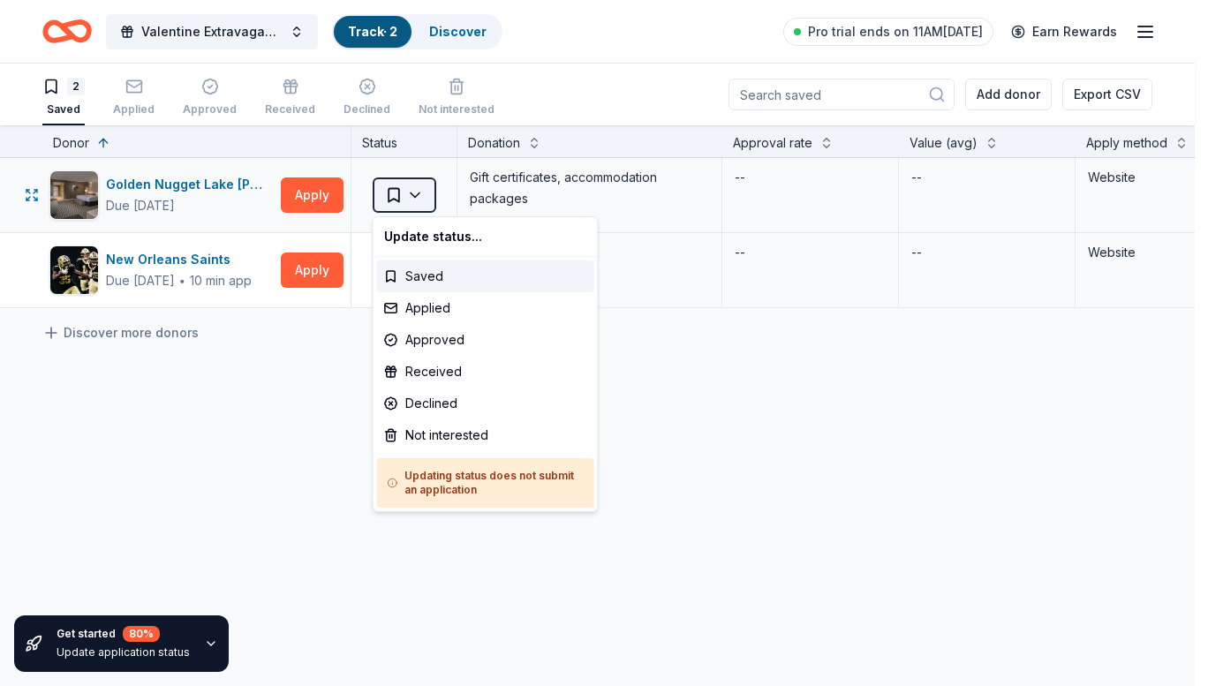
click at [420, 201] on html "Valentine Extravaganza Track · 2 Discover Pro trial ends on 11AM, 10/14 Earn Re…" at bounding box center [604, 343] width 1208 height 686
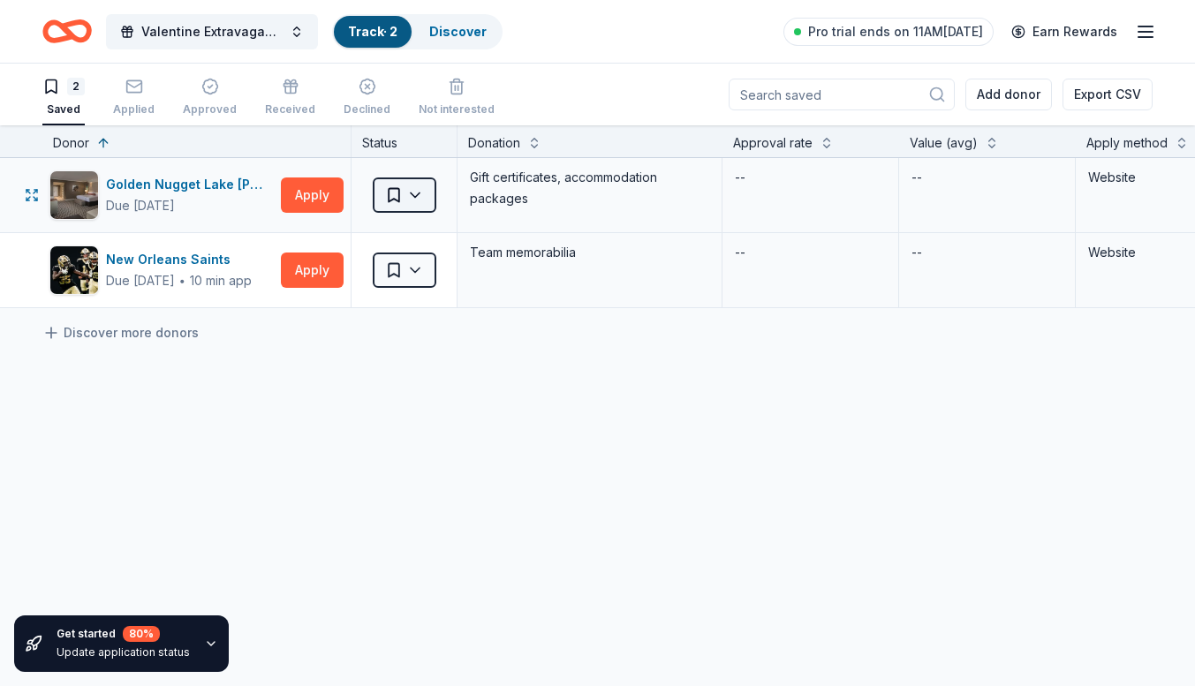
click at [420, 201] on html "Valentine Extravaganza Track · 2 Discover Pro trial ends on 11AM, 10/14 Earn Re…" at bounding box center [597, 343] width 1195 height 686
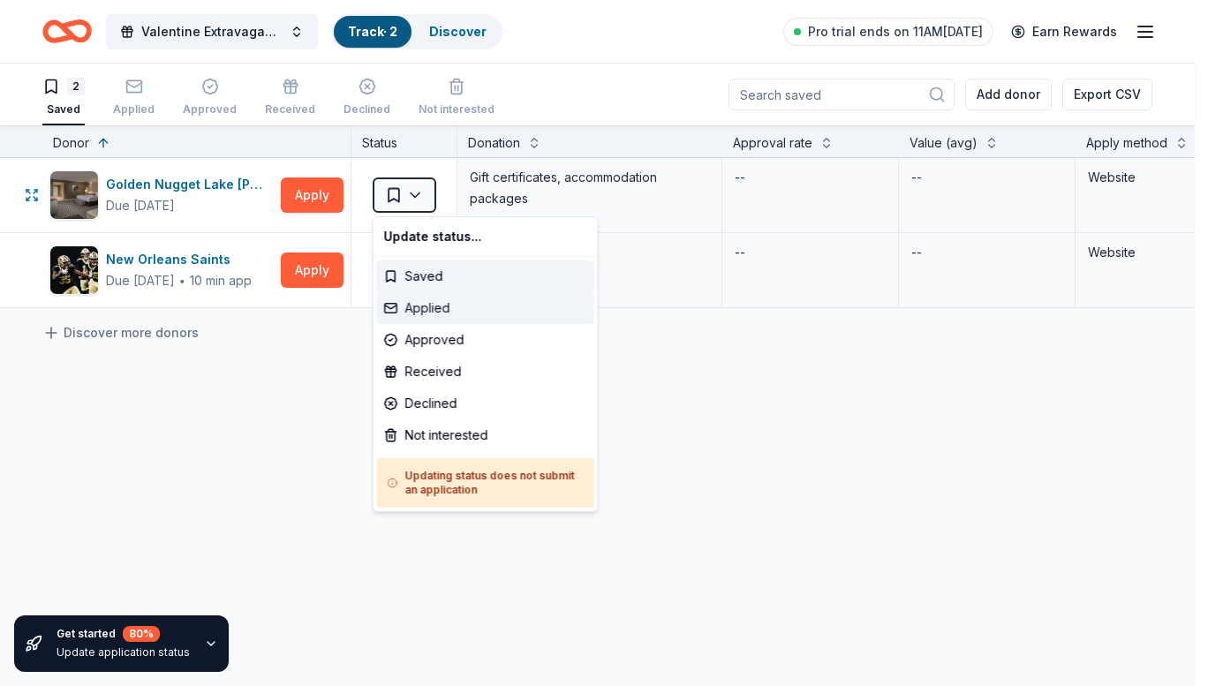
click at [439, 317] on div "Applied" at bounding box center [485, 308] width 217 height 32
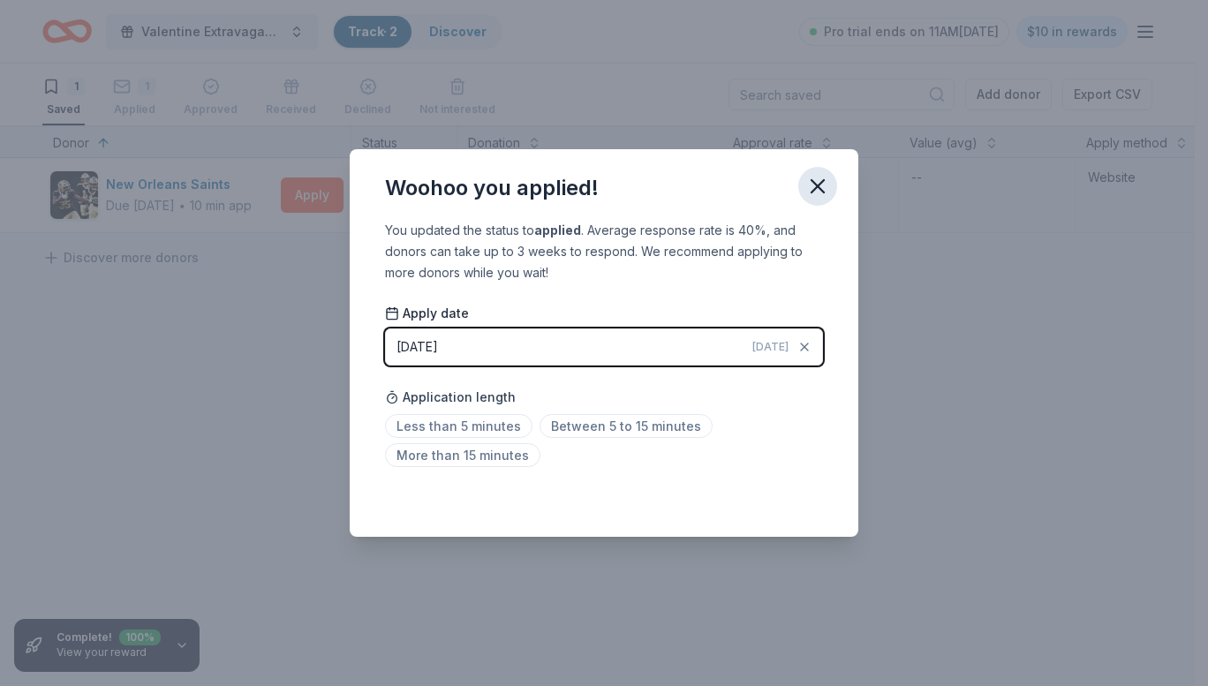
click at [818, 184] on icon "button" at bounding box center [818, 186] width 25 height 25
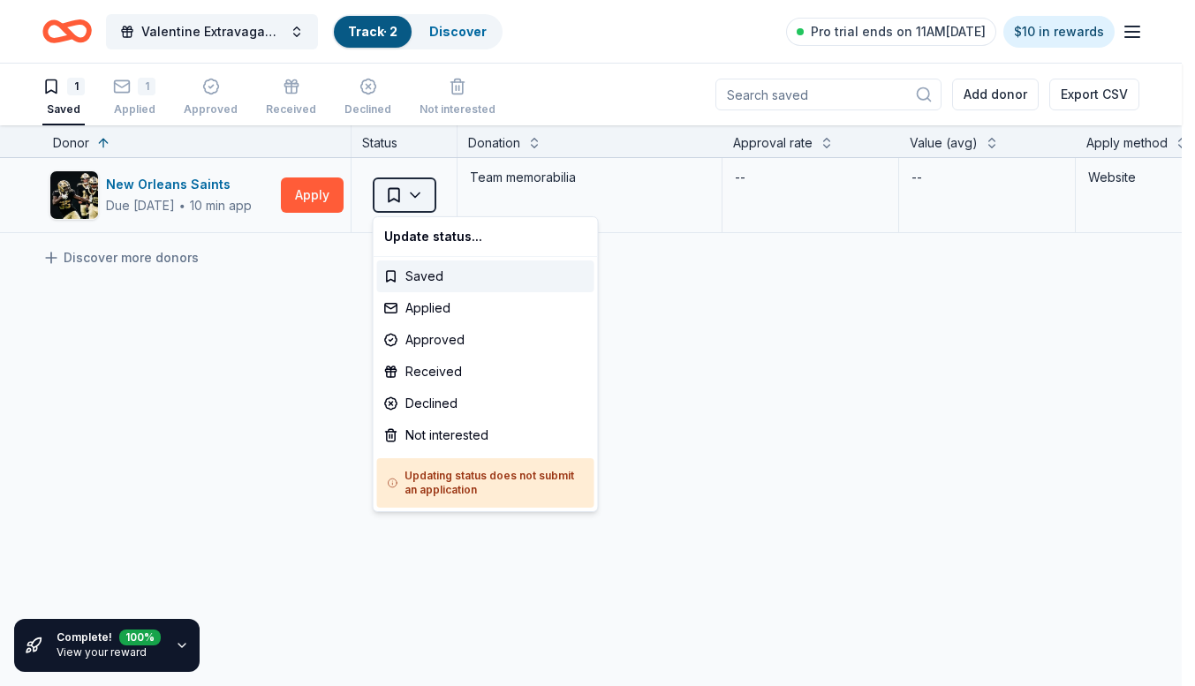
click at [420, 193] on html "Valentine Extravaganza Track · 2 Discover Pro trial ends on 11AM, 10/14 $10 in …" at bounding box center [597, 343] width 1195 height 686
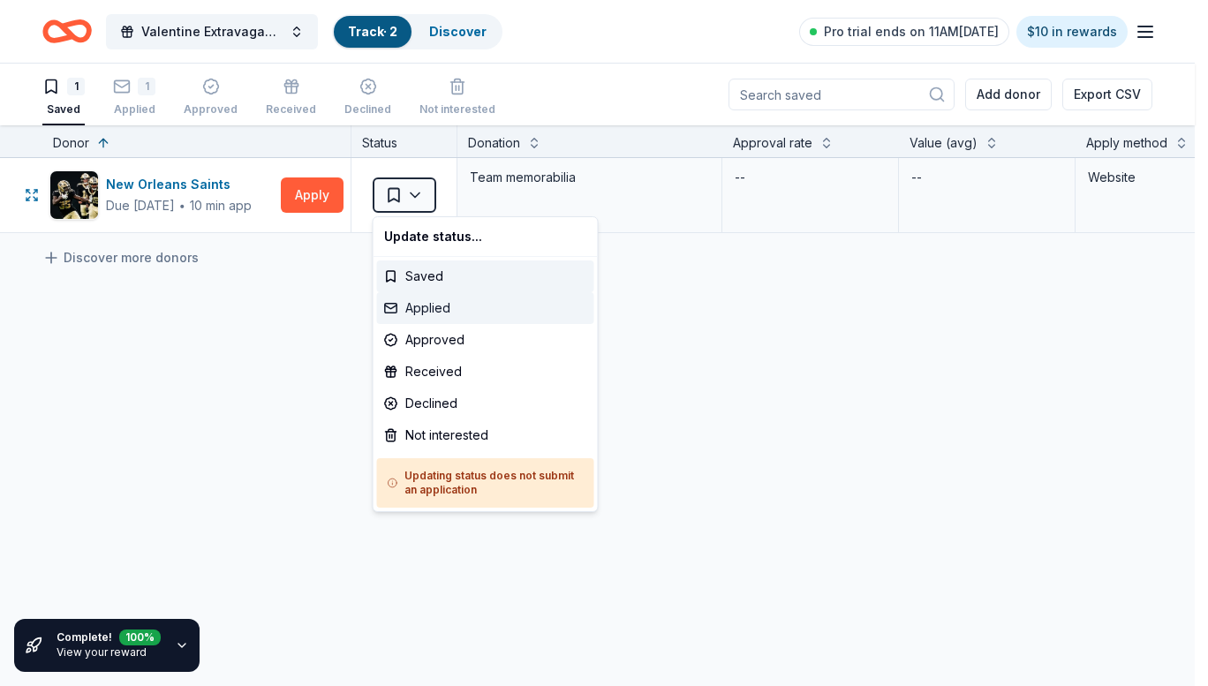
click at [449, 311] on div "Applied" at bounding box center [485, 308] width 217 height 32
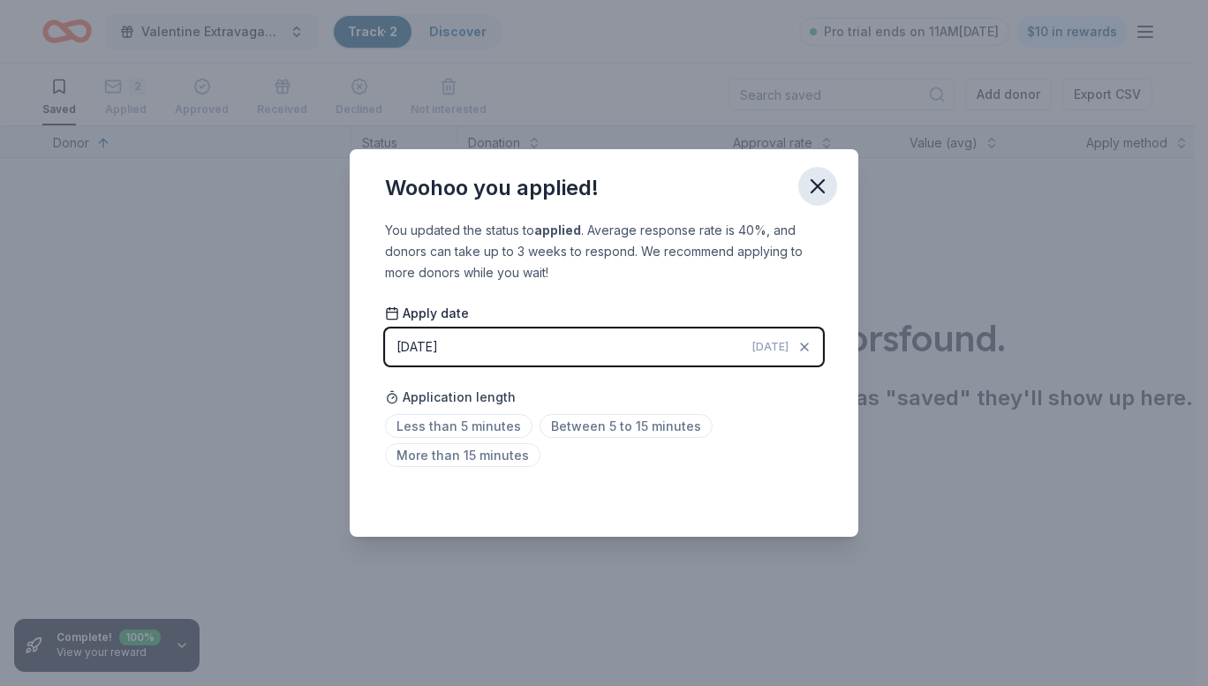
click at [821, 185] on icon "button" at bounding box center [818, 186] width 25 height 25
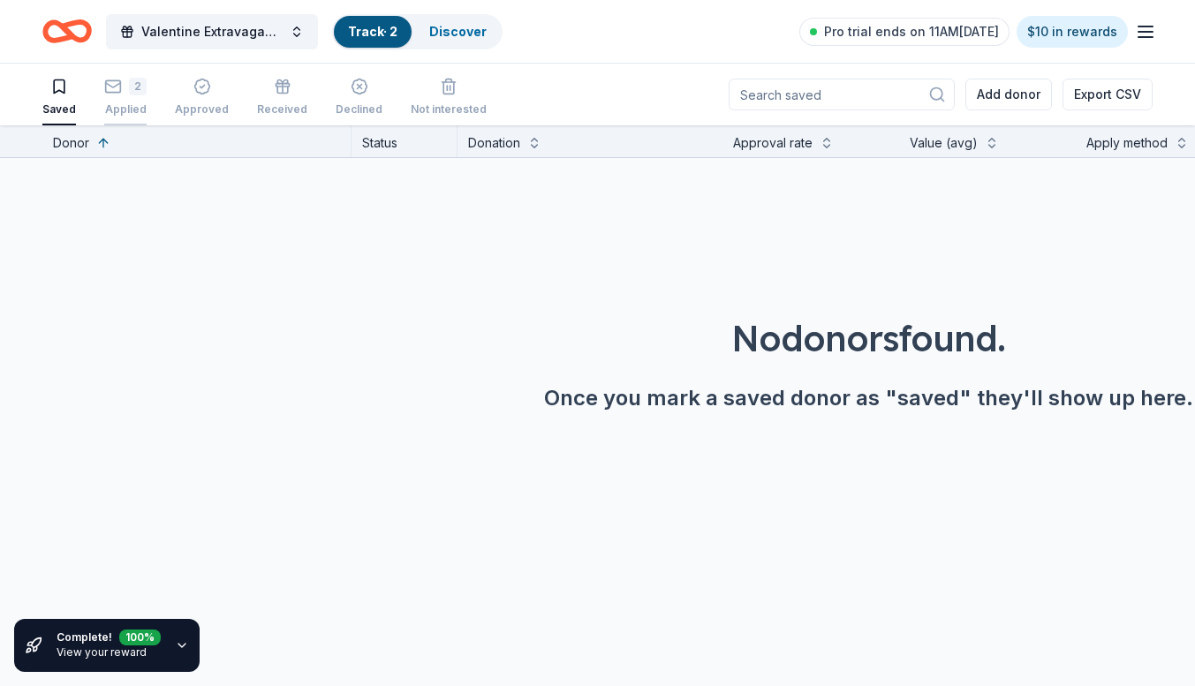
click at [122, 108] on div "Applied" at bounding box center [125, 102] width 42 height 14
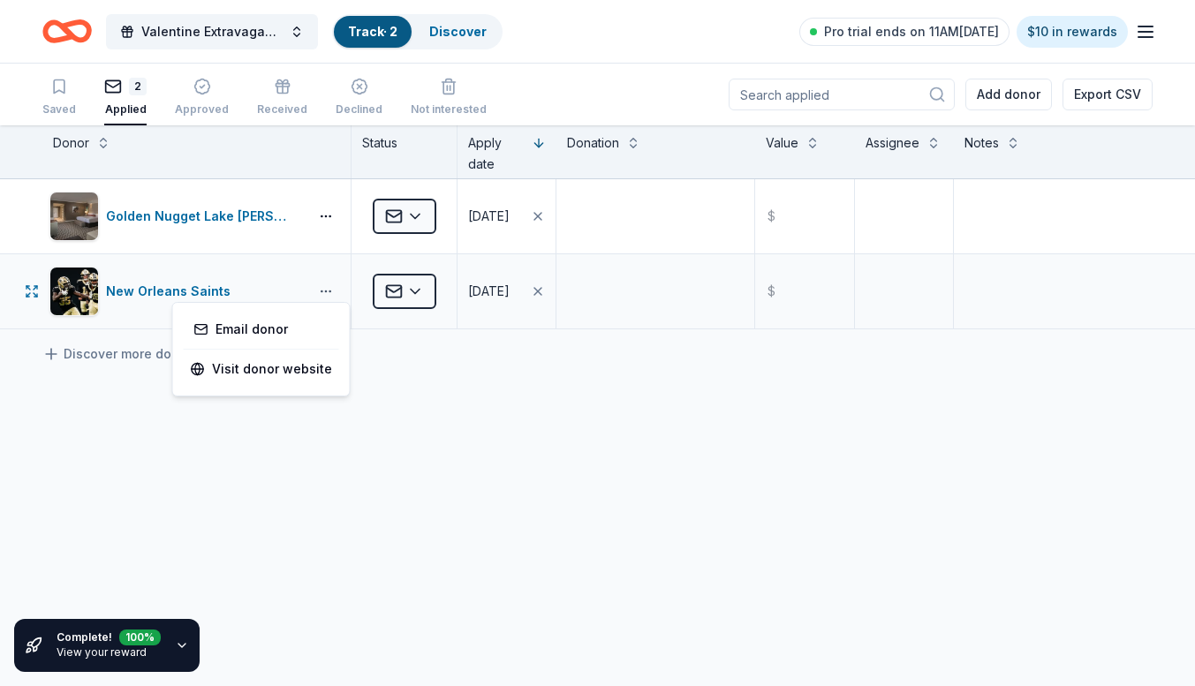
click at [329, 288] on button "button" at bounding box center [325, 291] width 35 height 14
click at [123, 289] on div "New Orleans Saints" at bounding box center [172, 291] width 132 height 21
click at [421, 287] on html "Valentine Extravaganza Track · 2 Discover Pro trial ends on 11AM, 10/14 $10 in …" at bounding box center [597, 343] width 1195 height 686
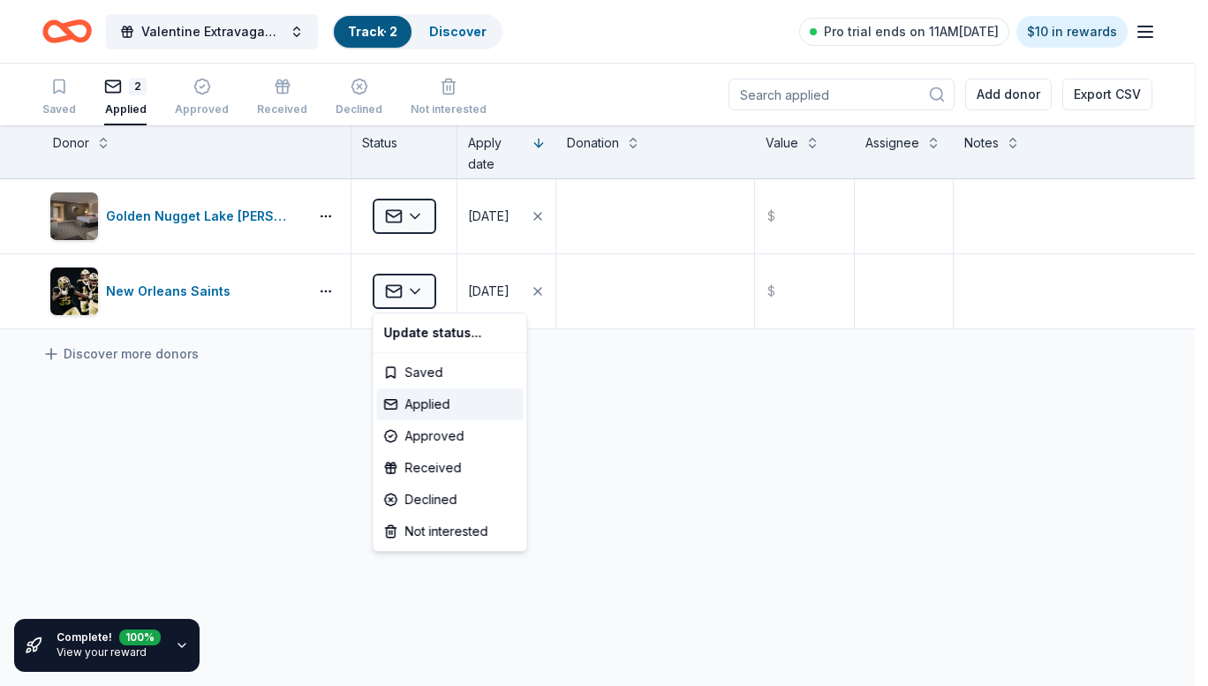
click at [231, 499] on html "Valentine Extravaganza Track · 2 Discover Pro trial ends on 11AM, 10/14 $10 in …" at bounding box center [604, 343] width 1208 height 686
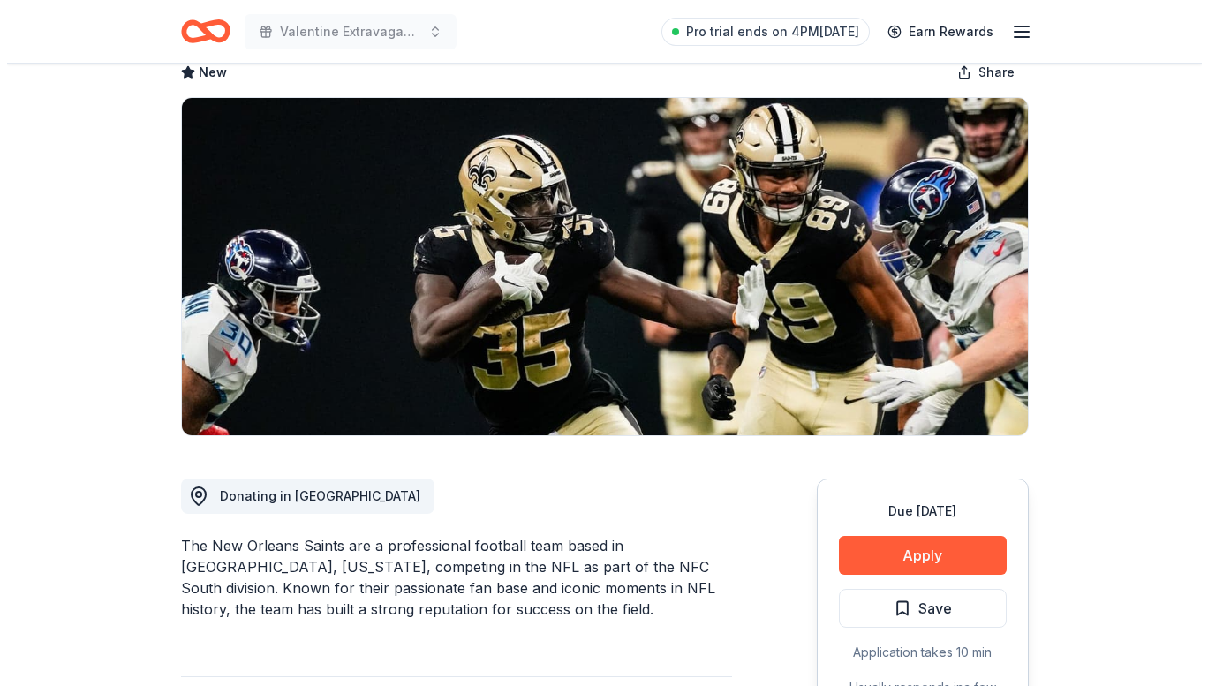
scroll to position [233, 0]
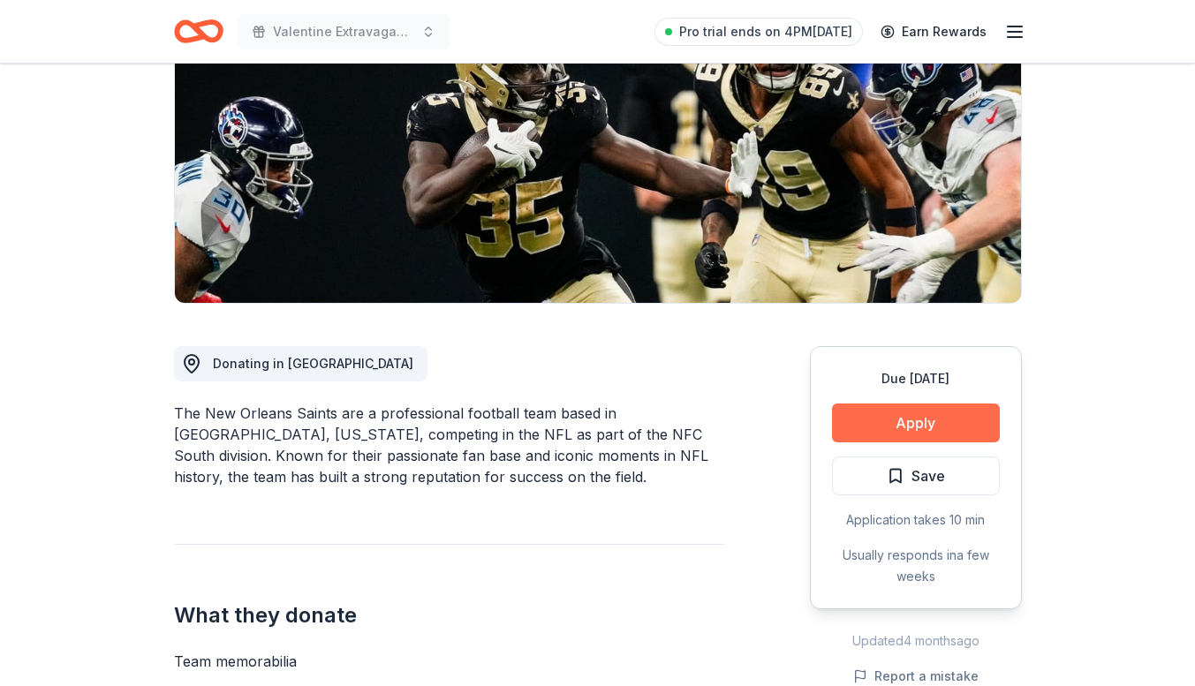
click at [890, 428] on button "Apply" at bounding box center [916, 423] width 168 height 39
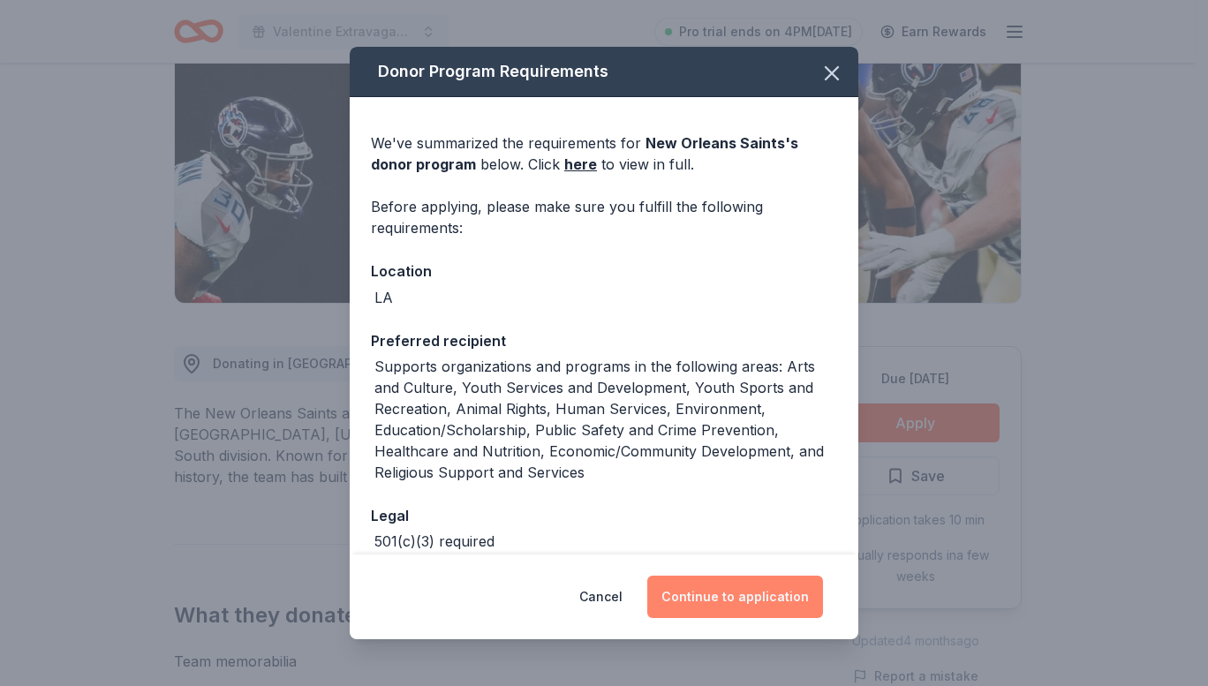
click at [712, 594] on button "Continue to application" at bounding box center [735, 597] width 176 height 42
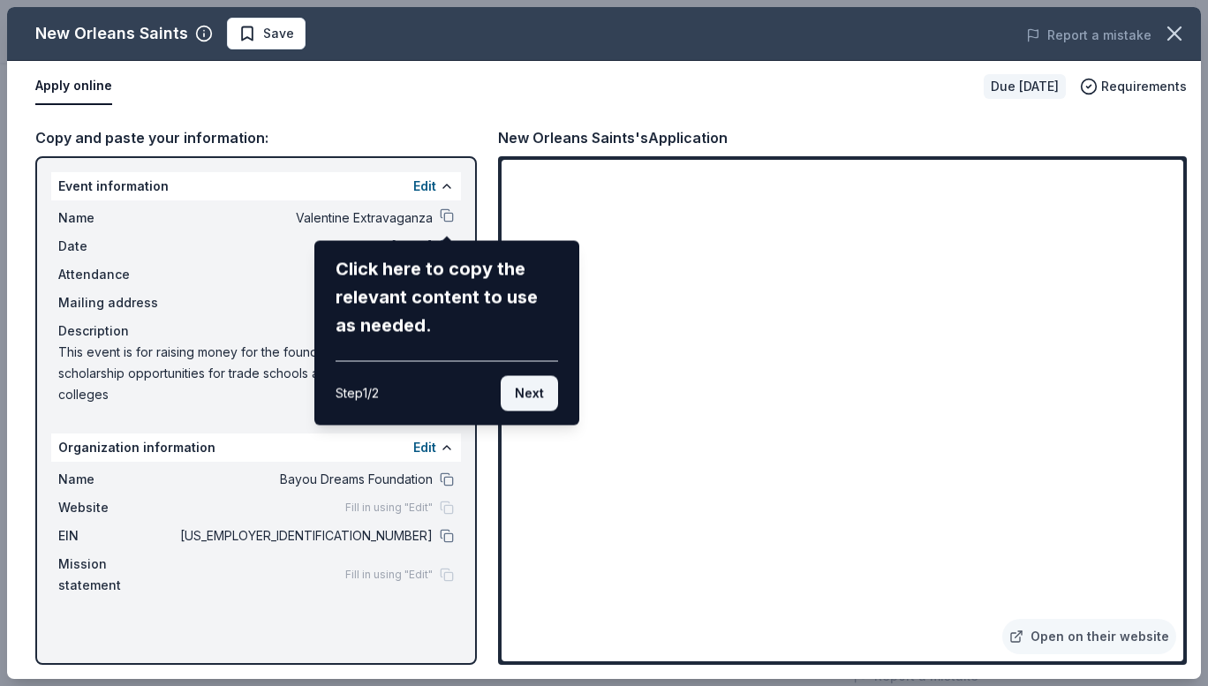
click at [530, 401] on button "Next" at bounding box center [529, 393] width 57 height 35
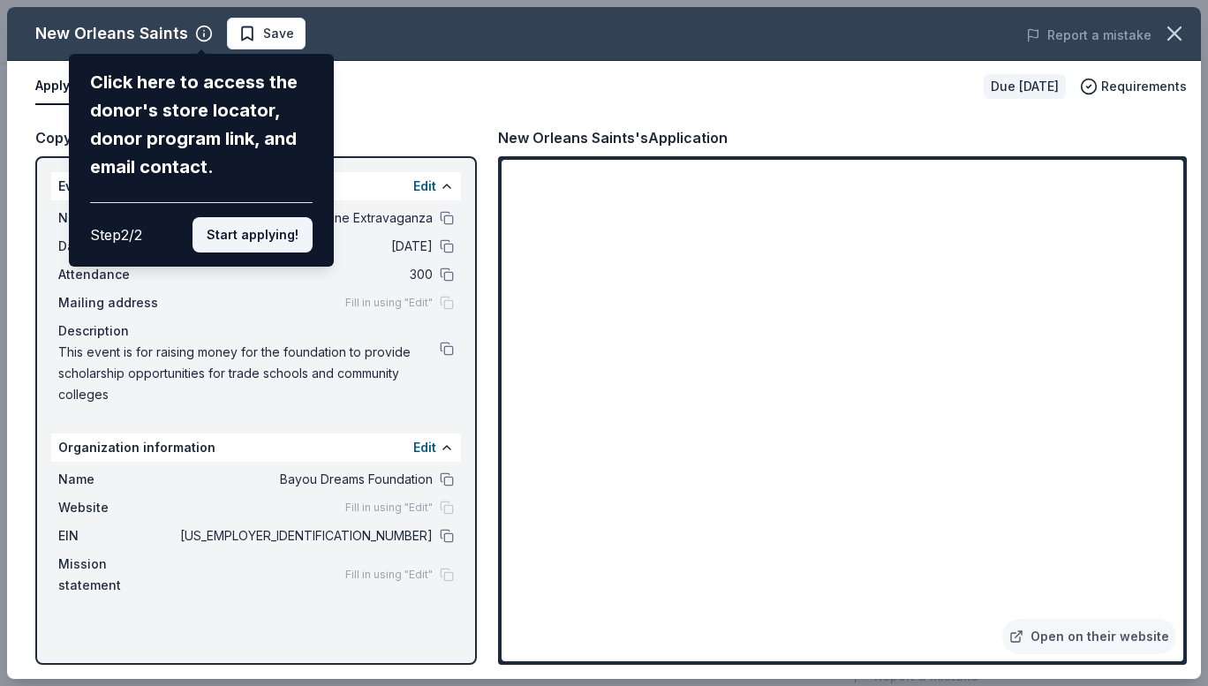
click at [257, 240] on button "Start applying!" at bounding box center [253, 234] width 120 height 35
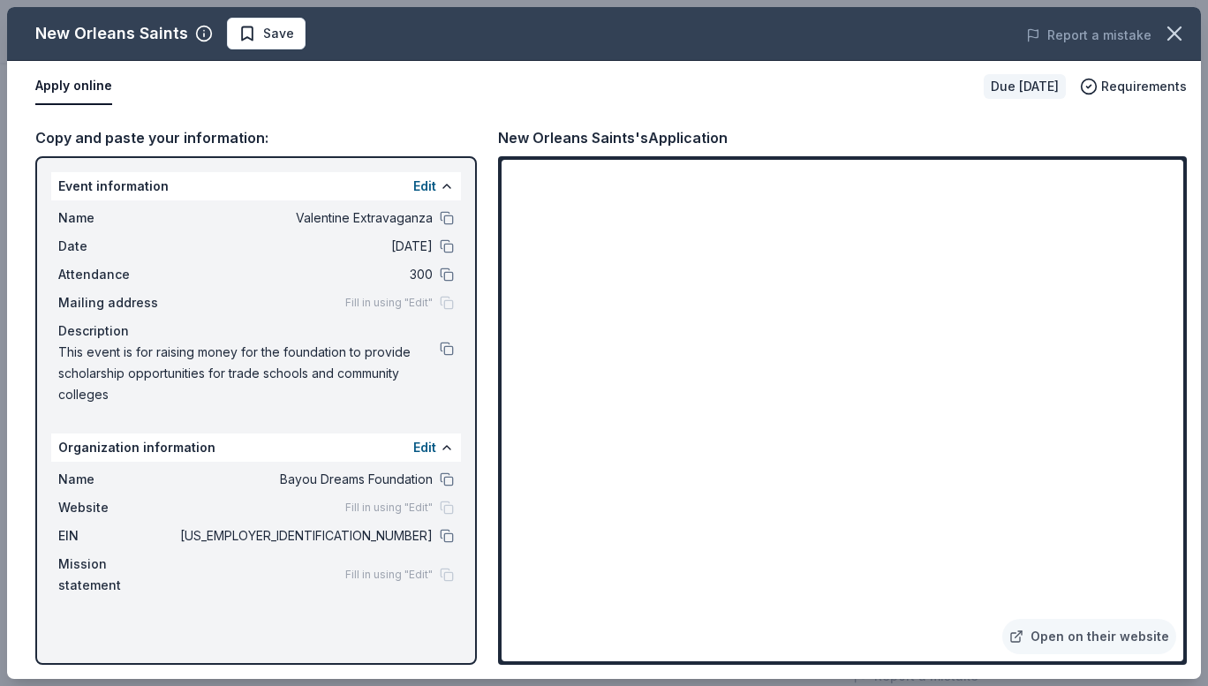
drag, startPoint x: 1181, startPoint y: 382, endPoint x: 1185, endPoint y: 462, distance: 80.5
click at [1185, 462] on div "New Orleans Saints Save Report a mistake Apply online Due in 59 days Requiremen…" at bounding box center [604, 343] width 1194 height 672
drag, startPoint x: 1190, startPoint y: 521, endPoint x: 1184, endPoint y: 567, distance: 46.2
click at [1184, 567] on div "Copy and paste your information: Event information Edit Name Valentine Extravag…" at bounding box center [604, 395] width 1194 height 567
drag, startPoint x: 1188, startPoint y: 389, endPoint x: 1194, endPoint y: 430, distance: 42.0
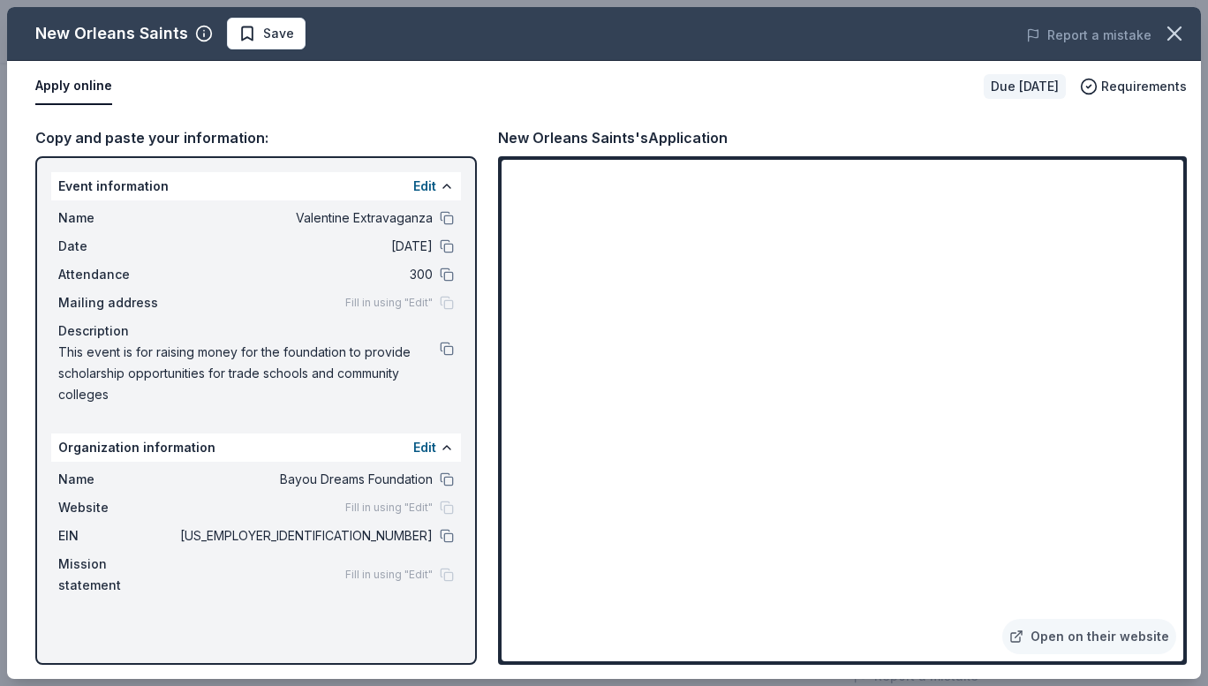
click at [1194, 430] on div "Copy and paste your information: Event information Edit Name Valentine Extravag…" at bounding box center [604, 395] width 1194 height 567
click at [278, 27] on span "Save" at bounding box center [278, 33] width 31 height 21
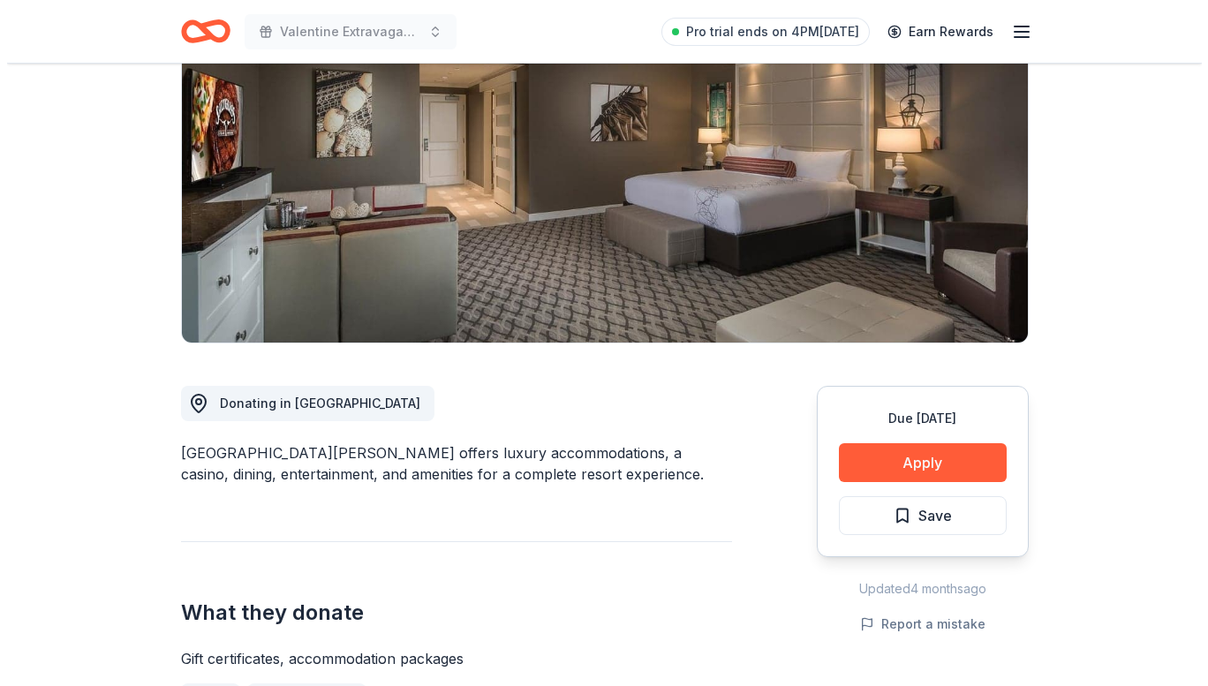
scroll to position [271, 0]
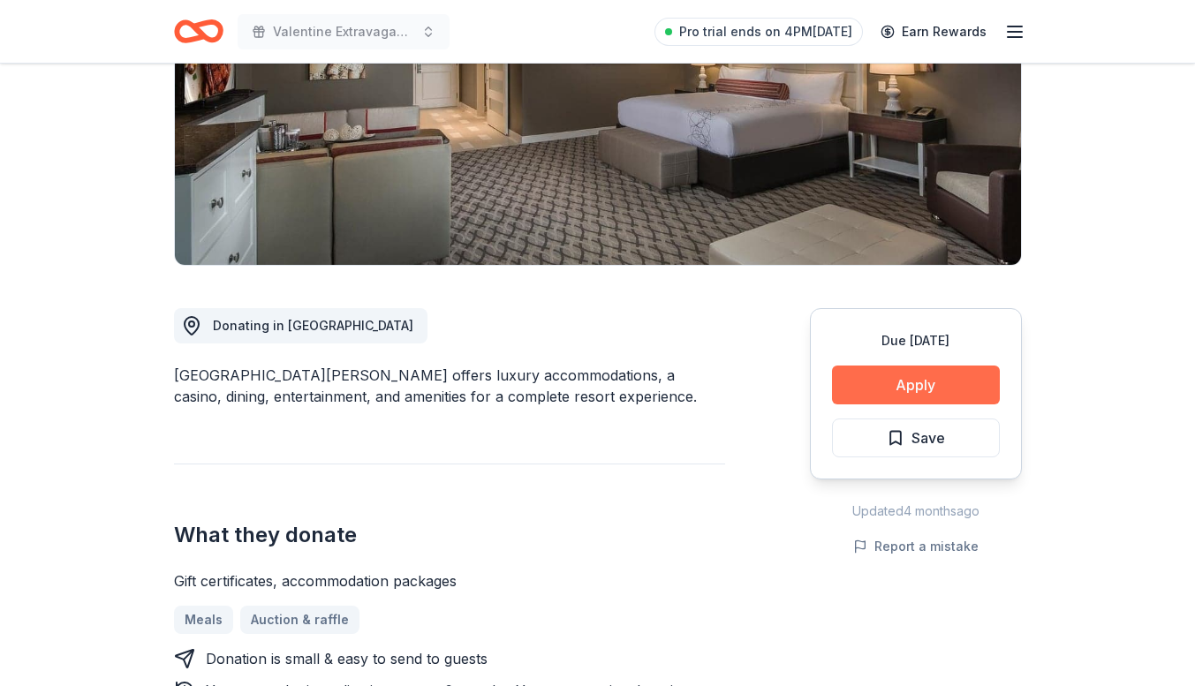
click at [921, 392] on button "Apply" at bounding box center [916, 385] width 168 height 39
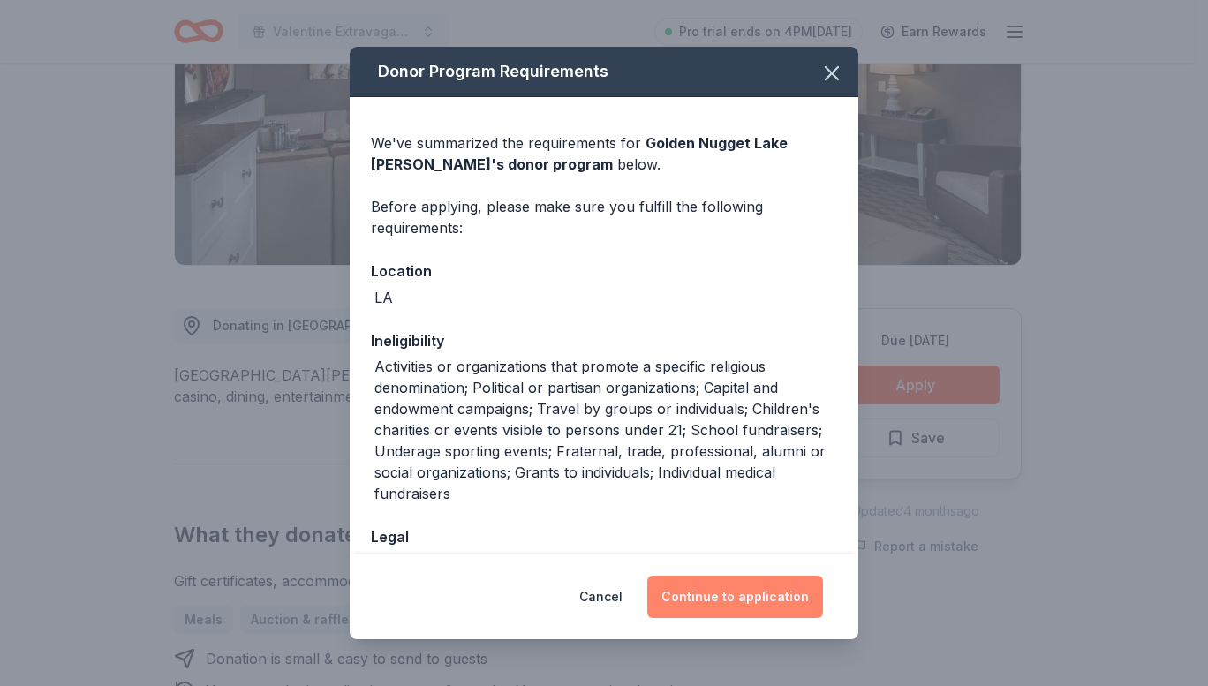
click at [733, 596] on button "Continue to application" at bounding box center [735, 597] width 176 height 42
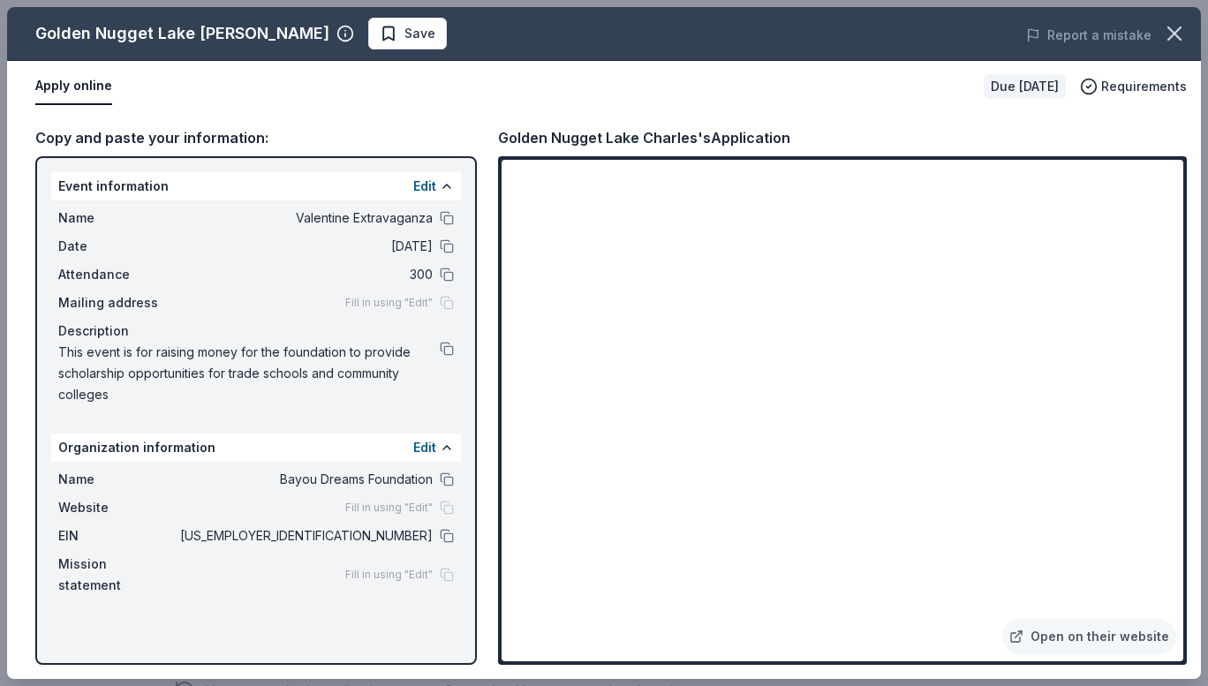
click at [268, 430] on div "Event information Edit Name Valentine Extravaganza Date [DATE] Attendance 300 M…" at bounding box center [256, 410] width 442 height 509
click at [405, 28] on span "Save" at bounding box center [420, 33] width 31 height 21
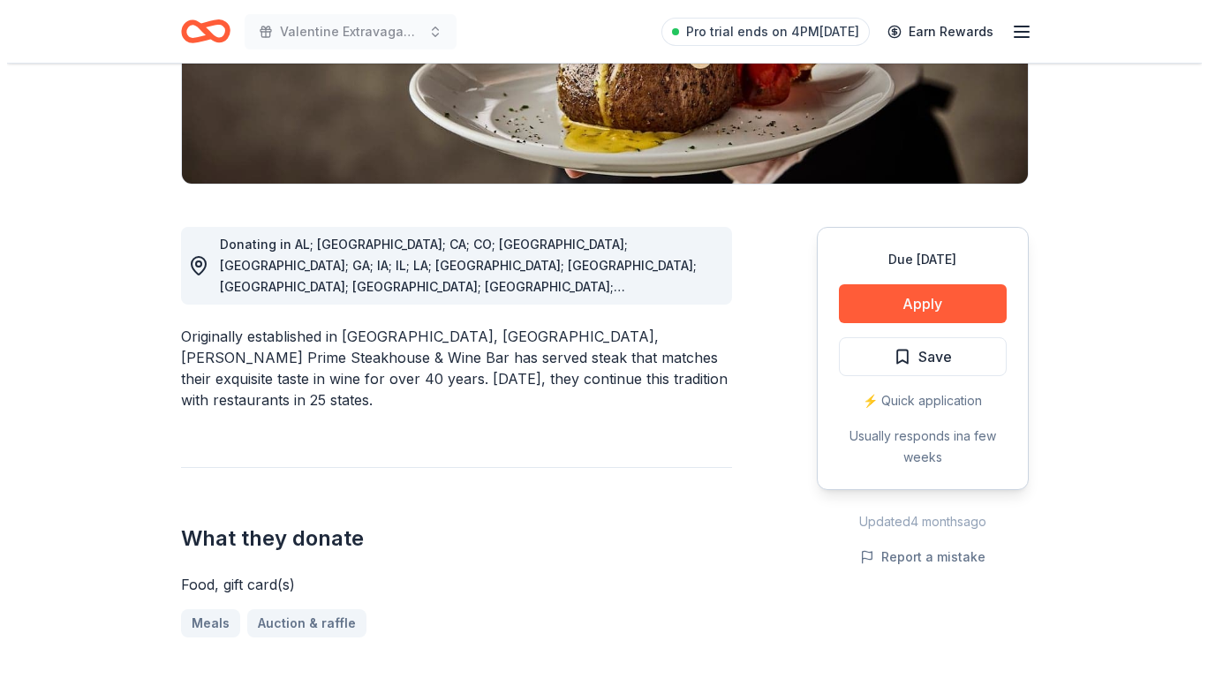
scroll to position [373, 0]
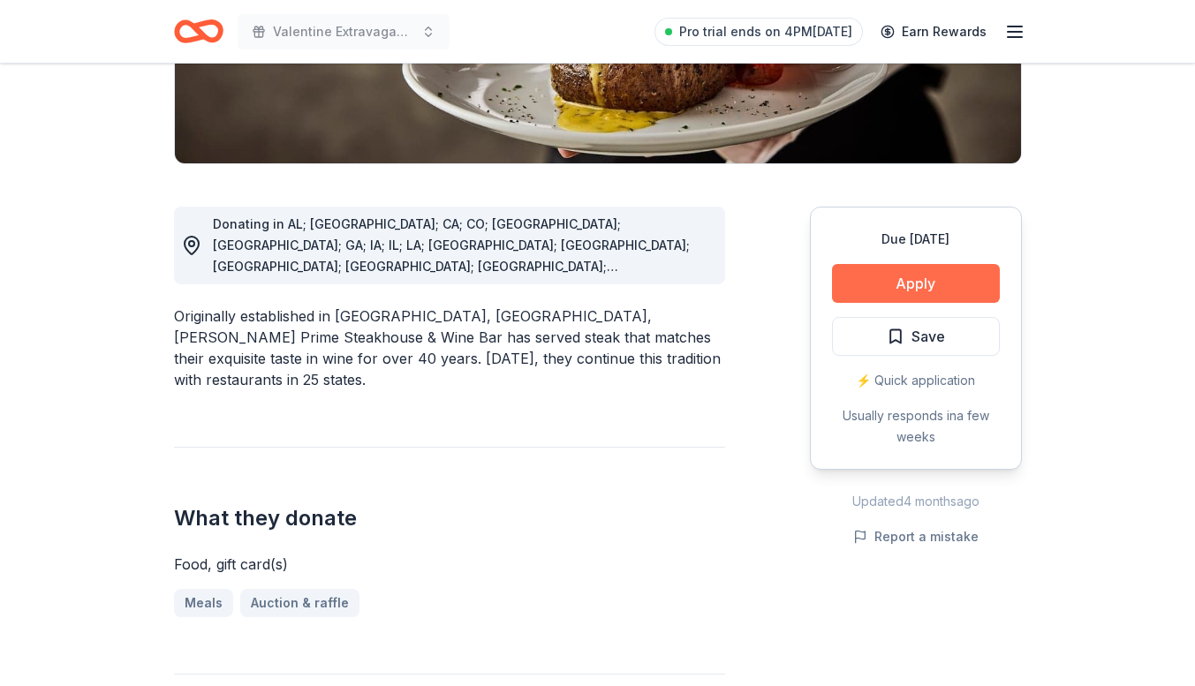
click at [900, 284] on button "Apply" at bounding box center [916, 283] width 168 height 39
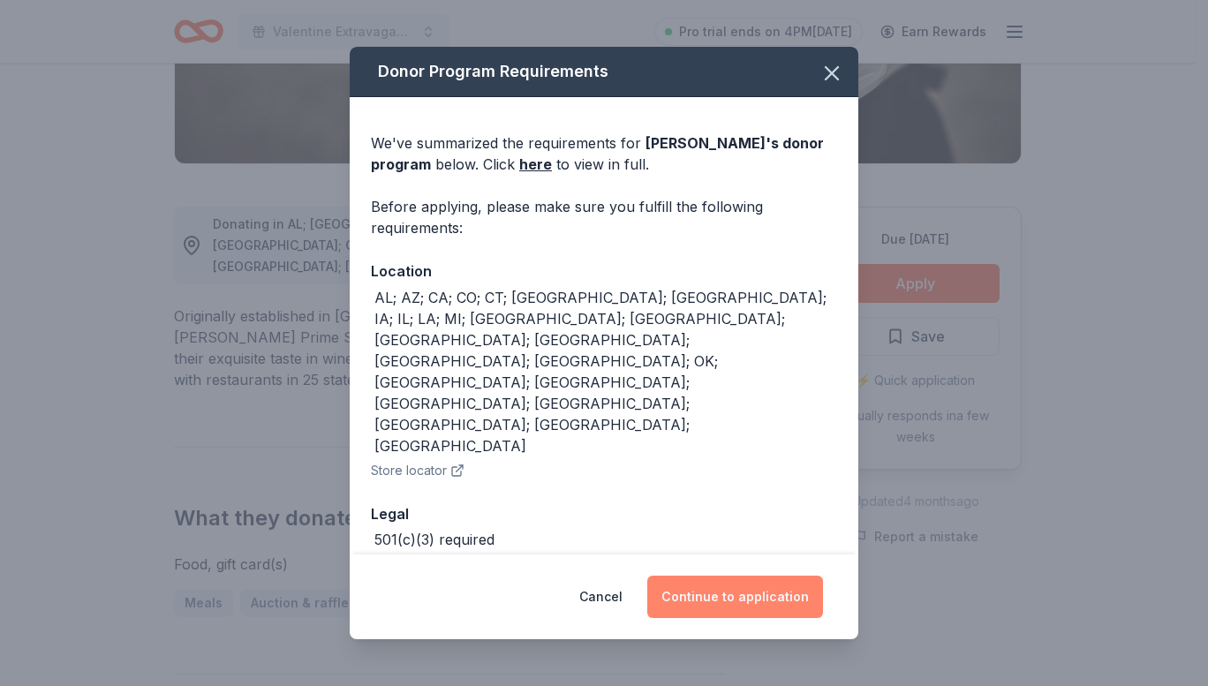
click at [744, 585] on button "Continue to application" at bounding box center [735, 597] width 176 height 42
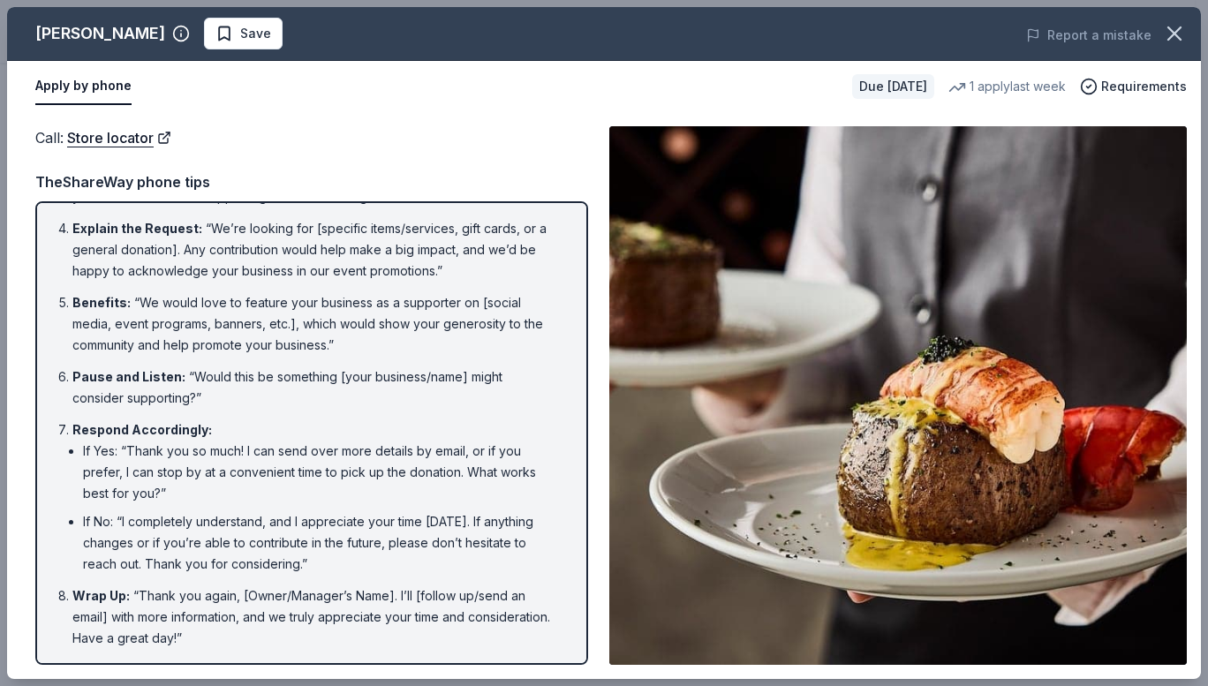
scroll to position [106, 0]
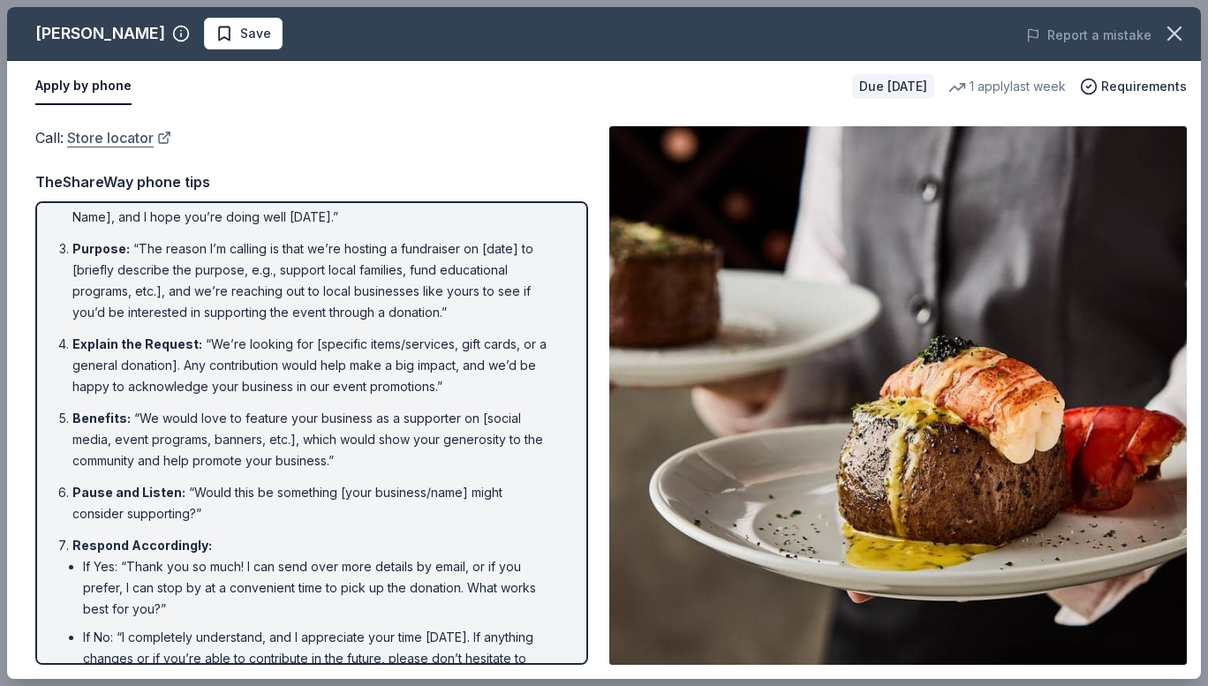
click at [144, 136] on link "Store locator" at bounding box center [119, 137] width 104 height 23
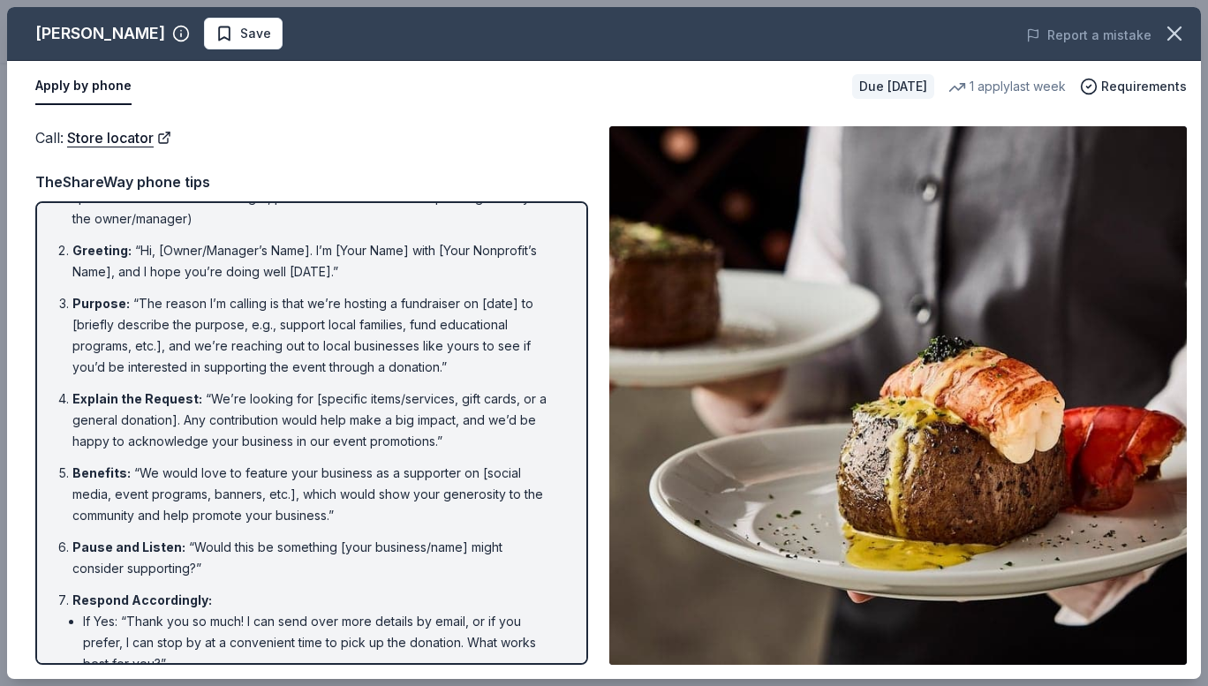
scroll to position [0, 0]
